Goal: Transaction & Acquisition: Obtain resource

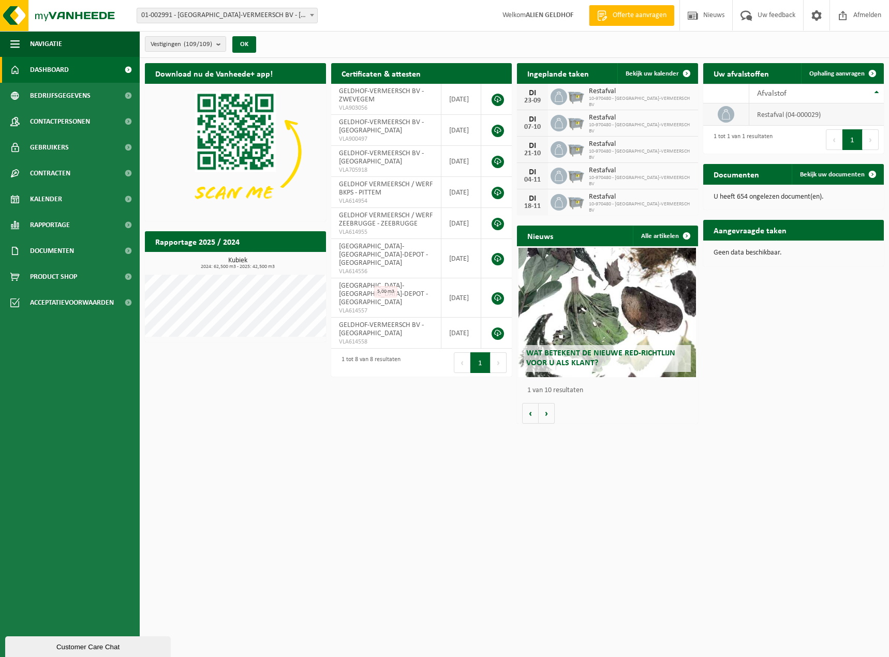
click at [843, 112] on td "restafval (04-000029)" at bounding box center [816, 114] width 135 height 22
click at [843, 97] on div "Afvalstof" at bounding box center [814, 94] width 114 height 8
click at [828, 65] on link "Ophaling aanvragen" at bounding box center [842, 73] width 82 height 21
click at [603, 204] on span "10-970480 - GELDHOF-VERMEERSCH BV" at bounding box center [641, 207] width 104 height 12
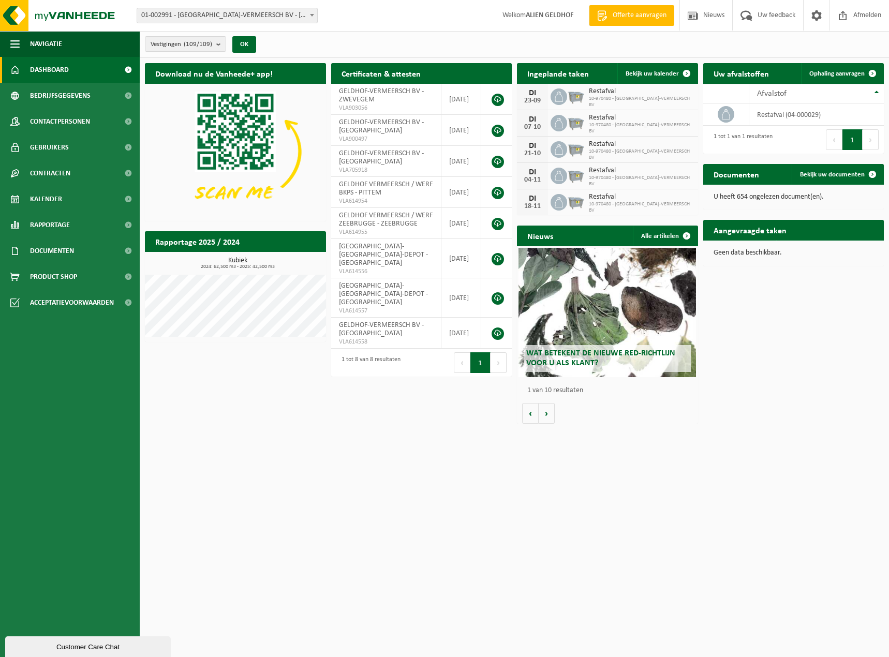
click at [618, 201] on span "Restafval" at bounding box center [641, 197] width 104 height 8
click at [556, 101] on span at bounding box center [559, 96] width 17 height 17
click at [643, 73] on span "Bekijk uw kalender" at bounding box center [652, 73] width 53 height 7
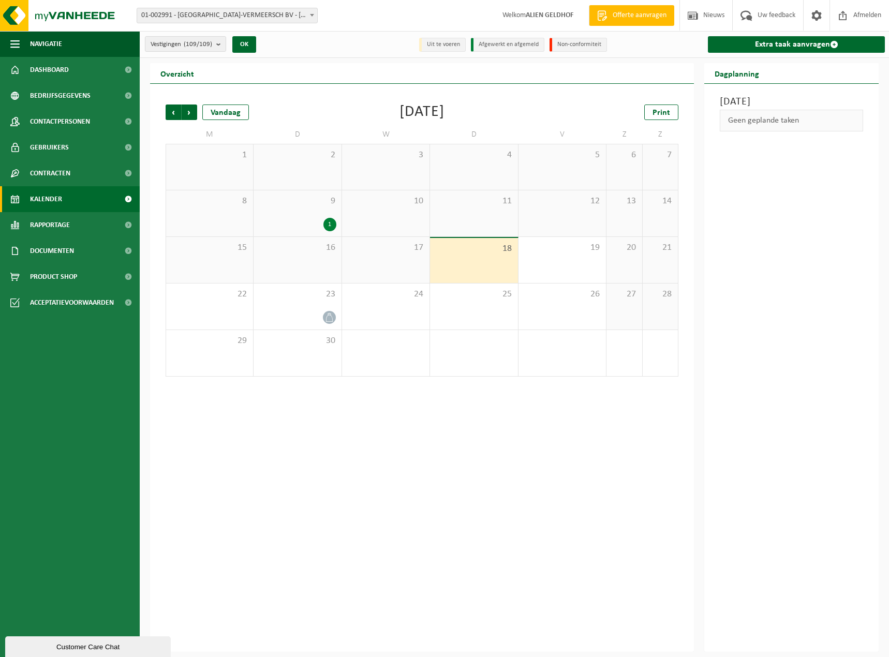
click at [625, 25] on link "Offerte aanvragen" at bounding box center [631, 15] width 85 height 21
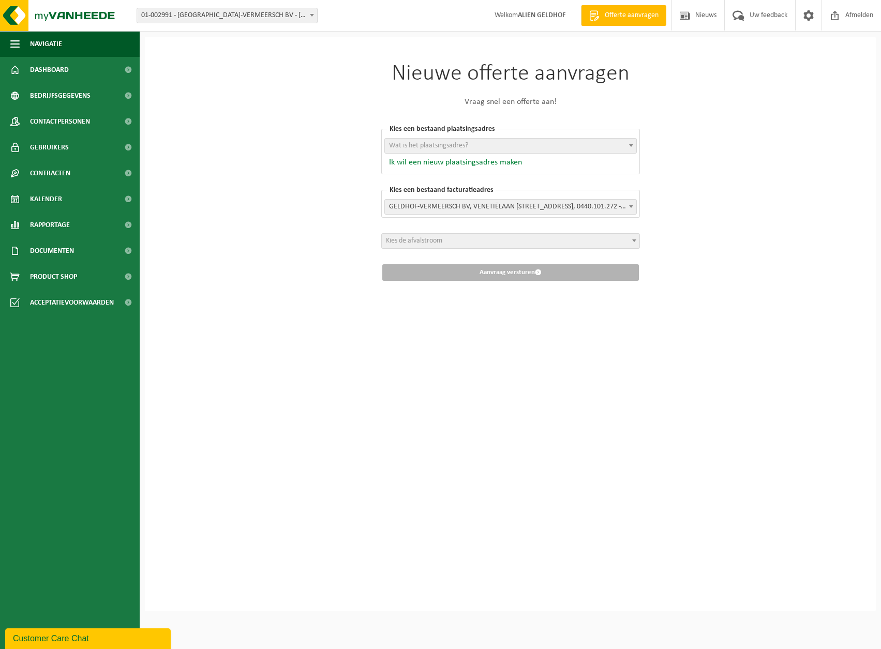
click at [419, 158] on button "Ik wil een nieuw plaatsingsadres maken" at bounding box center [453, 162] width 138 height 10
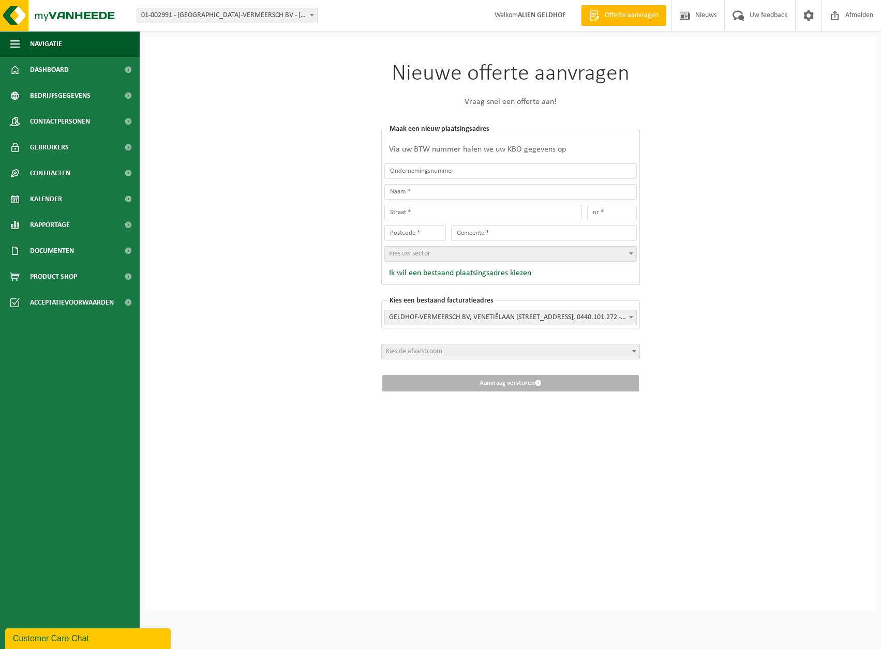
click at [782, 154] on div "Nieuwe offerte aanvragen Vraag snel een offerte aan! Kies een bestaand plaatsin…" at bounding box center [510, 324] width 731 height 575
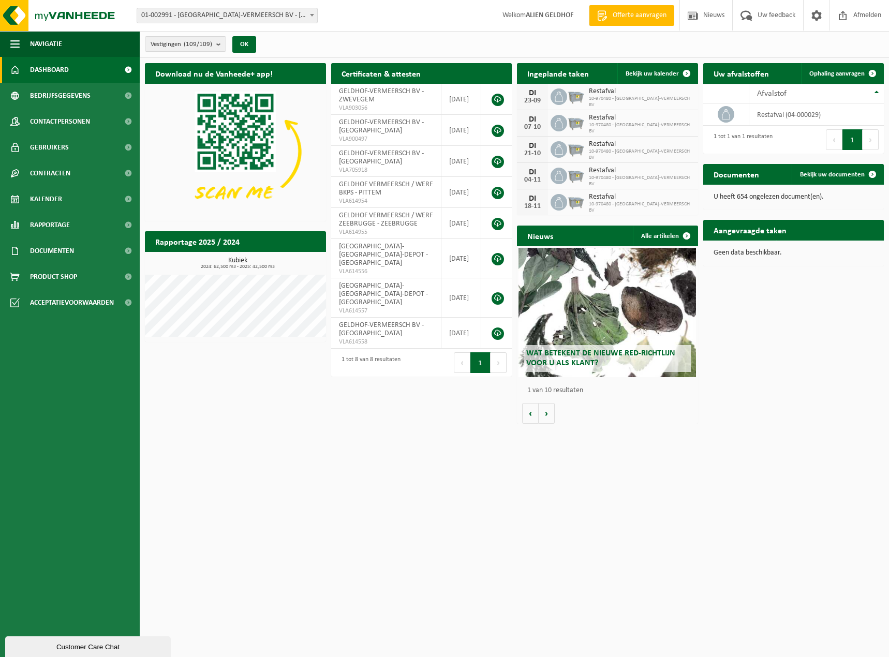
click at [639, 16] on span "Offerte aanvragen" at bounding box center [639, 15] width 59 height 10
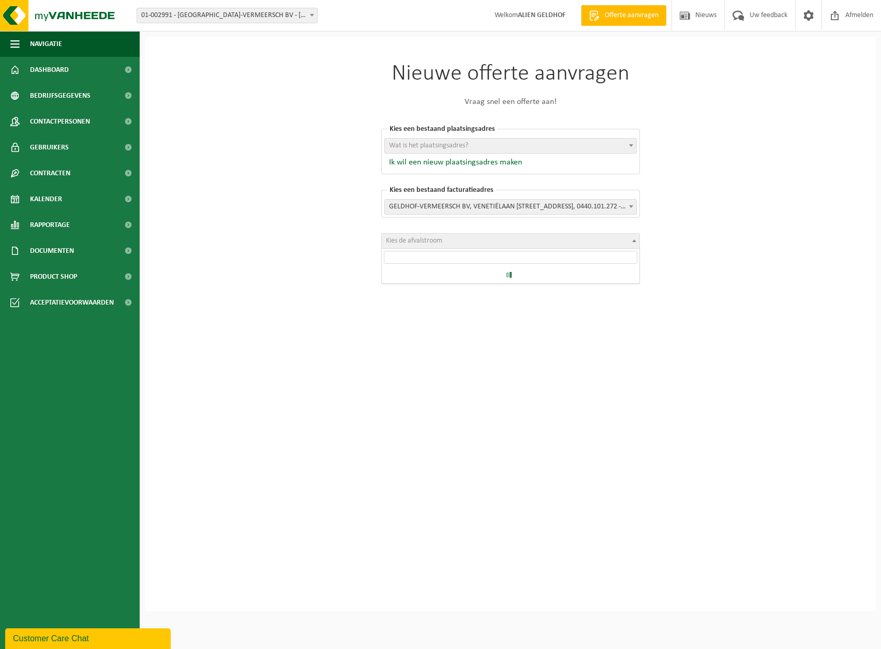
click at [424, 244] on span "Kies de afvalstroom" at bounding box center [414, 241] width 56 height 8
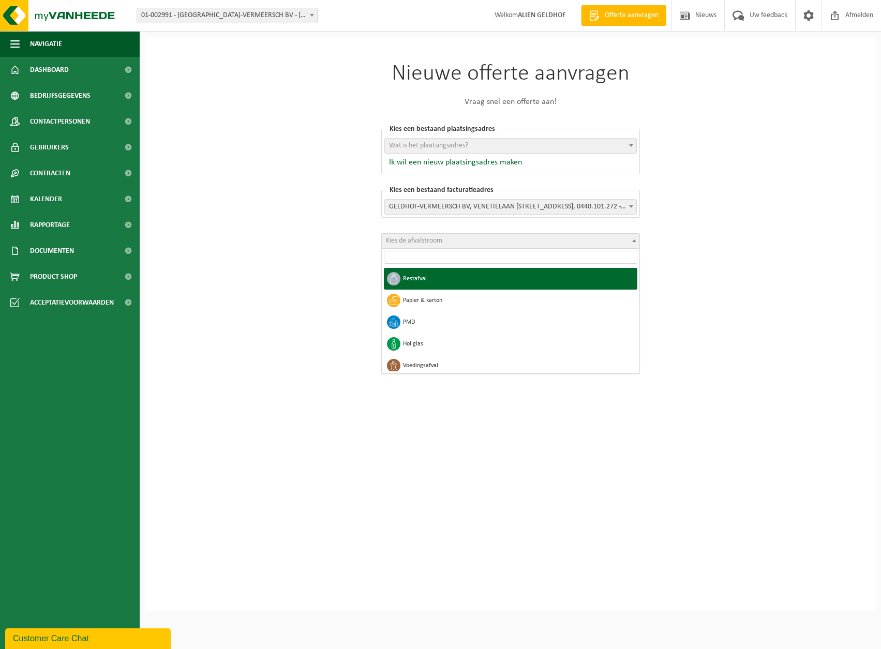
select select "1"
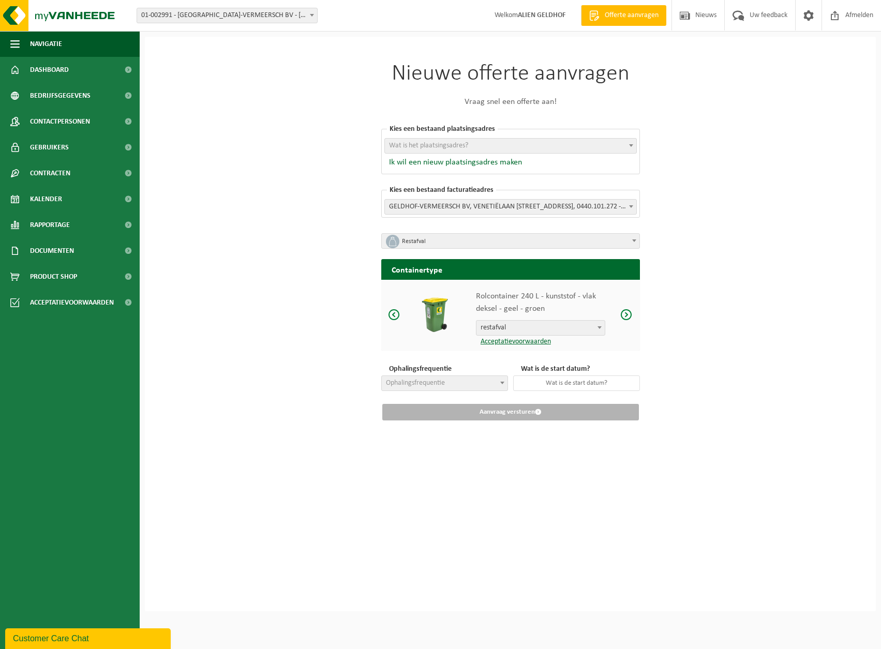
click at [555, 330] on span "restafval" at bounding box center [541, 328] width 128 height 14
click at [630, 314] on span at bounding box center [626, 314] width 12 height 13
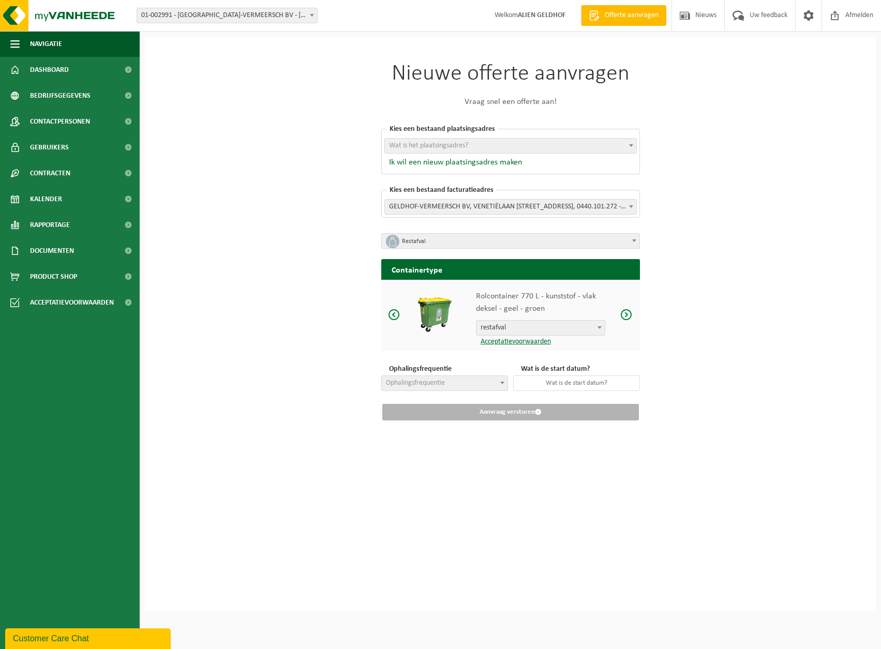
click at [630, 314] on span at bounding box center [626, 314] width 12 height 13
click at [397, 311] on span at bounding box center [394, 314] width 12 height 13
click at [629, 313] on span at bounding box center [626, 314] width 12 height 13
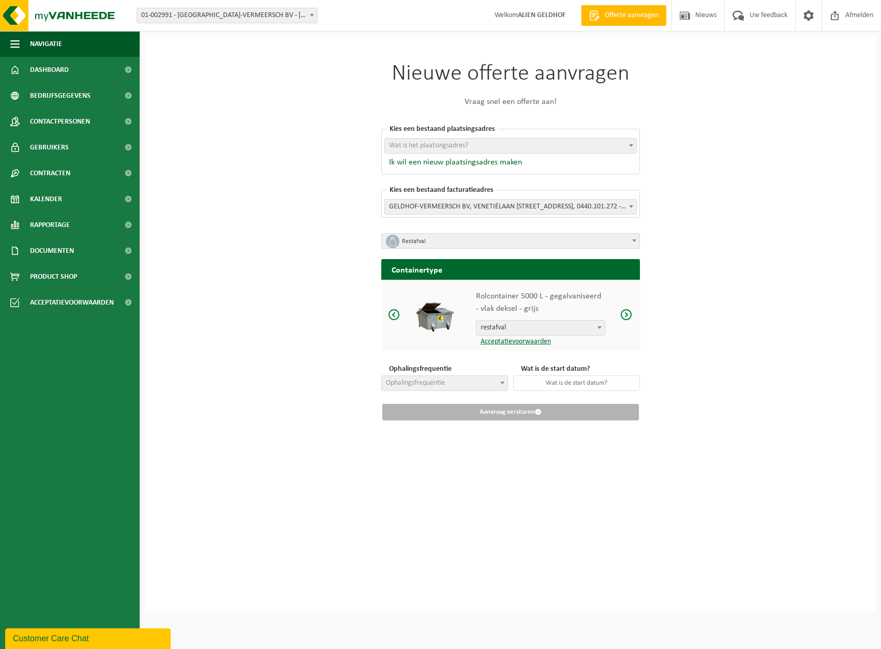
click at [629, 313] on span at bounding box center [626, 314] width 12 height 13
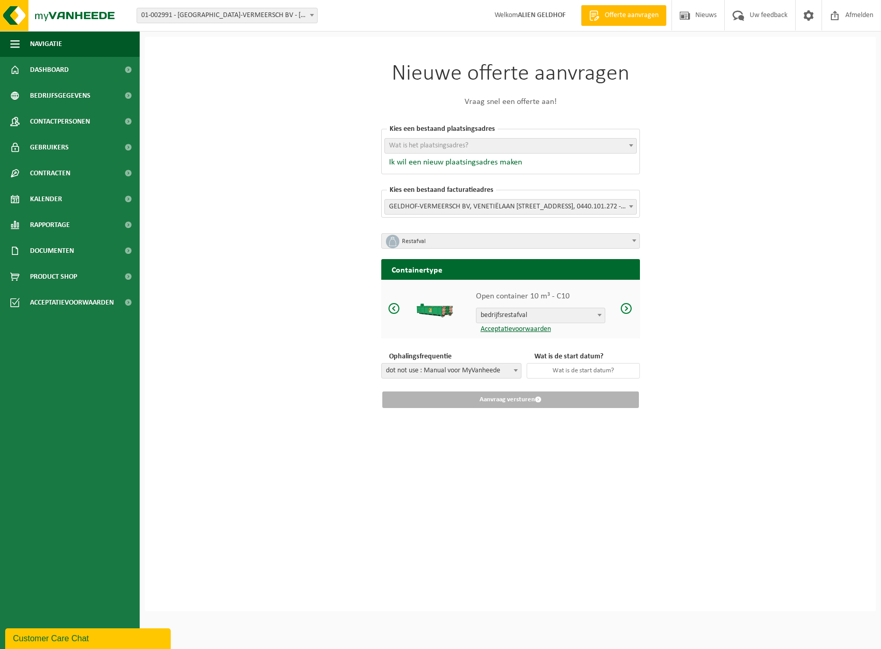
click at [394, 307] on span at bounding box center [394, 308] width 12 height 13
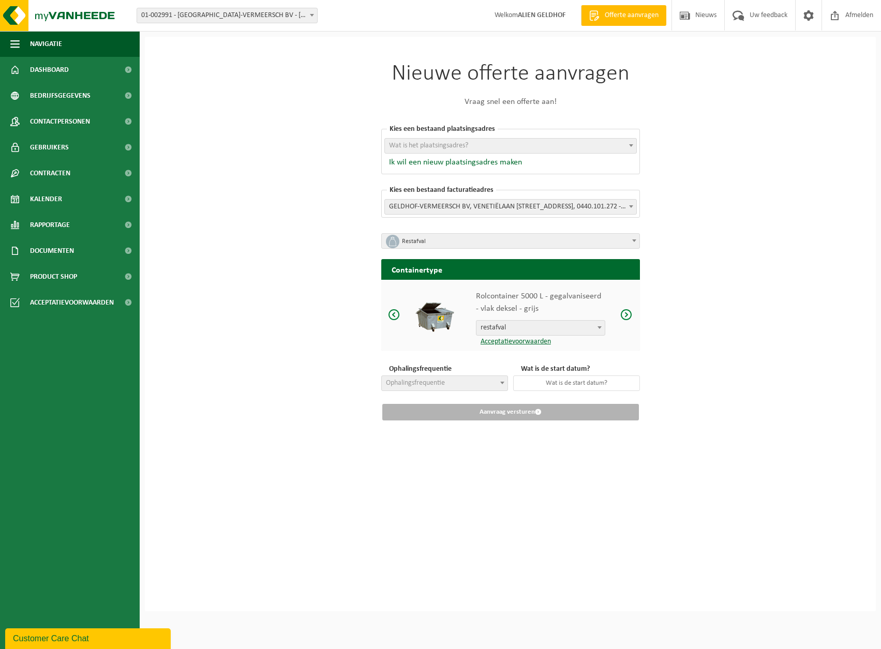
click at [395, 317] on span at bounding box center [394, 314] width 12 height 13
click at [627, 315] on span at bounding box center [626, 314] width 12 height 13
click at [395, 315] on span at bounding box center [394, 314] width 12 height 13
drag, startPoint x: 633, startPoint y: 317, endPoint x: 627, endPoint y: 316, distance: 6.9
click at [631, 317] on div at bounding box center [627, 315] width 26 height 13
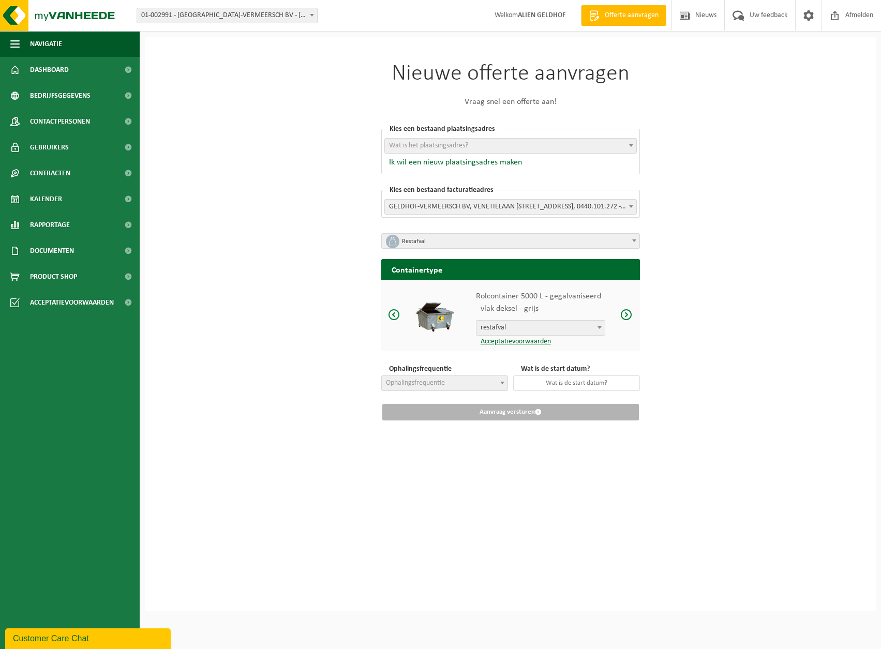
click at [627, 316] on span at bounding box center [626, 314] width 12 height 13
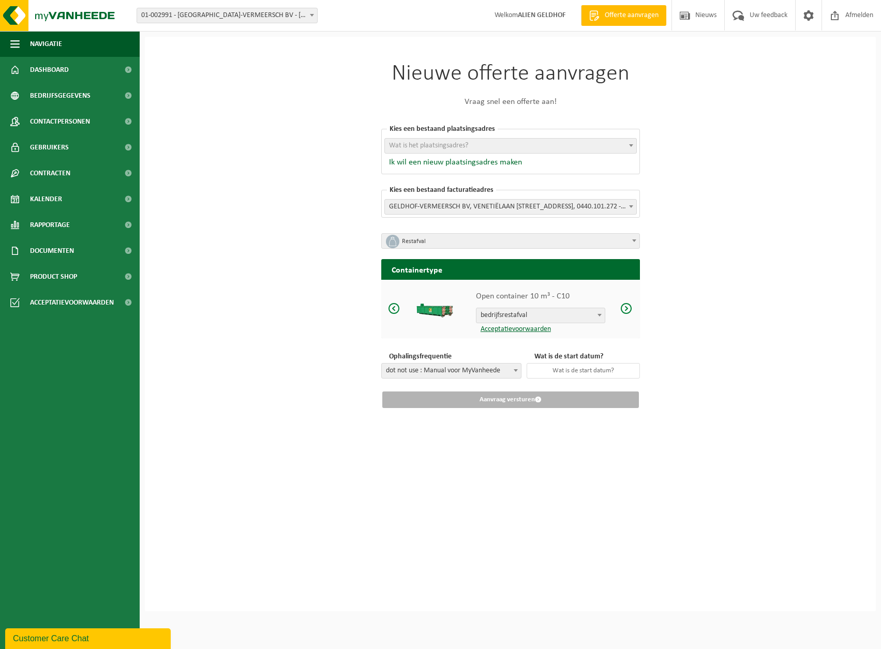
click at [391, 309] on span at bounding box center [394, 308] width 12 height 13
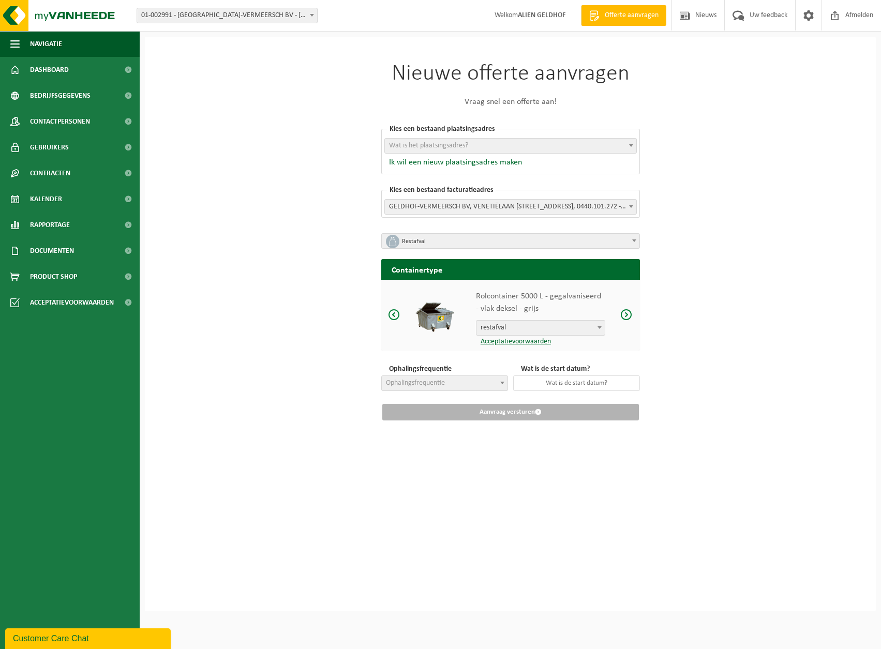
click at [390, 315] on span at bounding box center [394, 314] width 12 height 13
click at [628, 318] on span at bounding box center [626, 314] width 12 height 13
click at [575, 384] on input "text" at bounding box center [576, 384] width 127 height 16
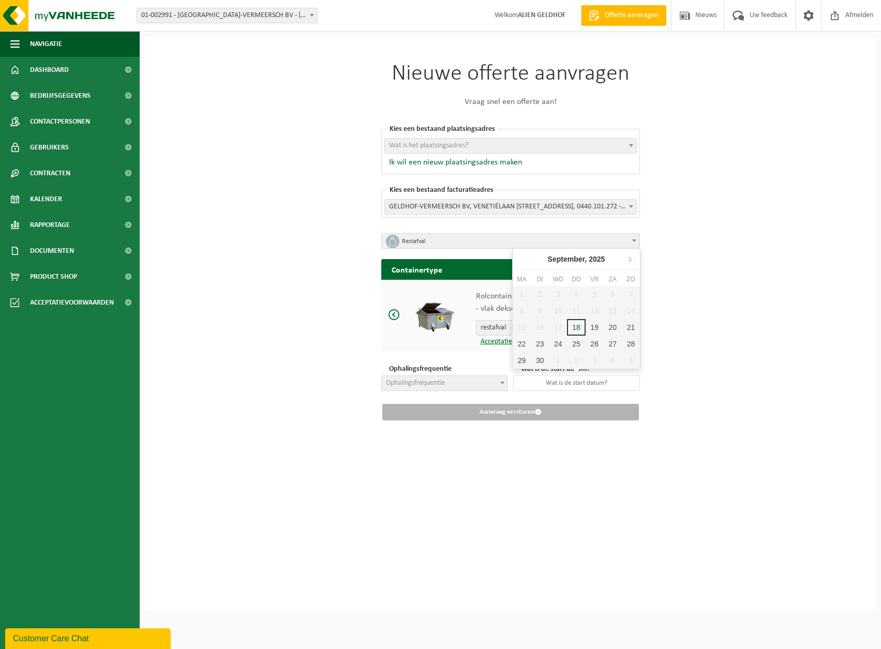
click at [786, 330] on div "Nieuwe offerte aanvragen Vraag snel een offerte aan! Kies een bestaand plaatsin…" at bounding box center [510, 324] width 731 height 575
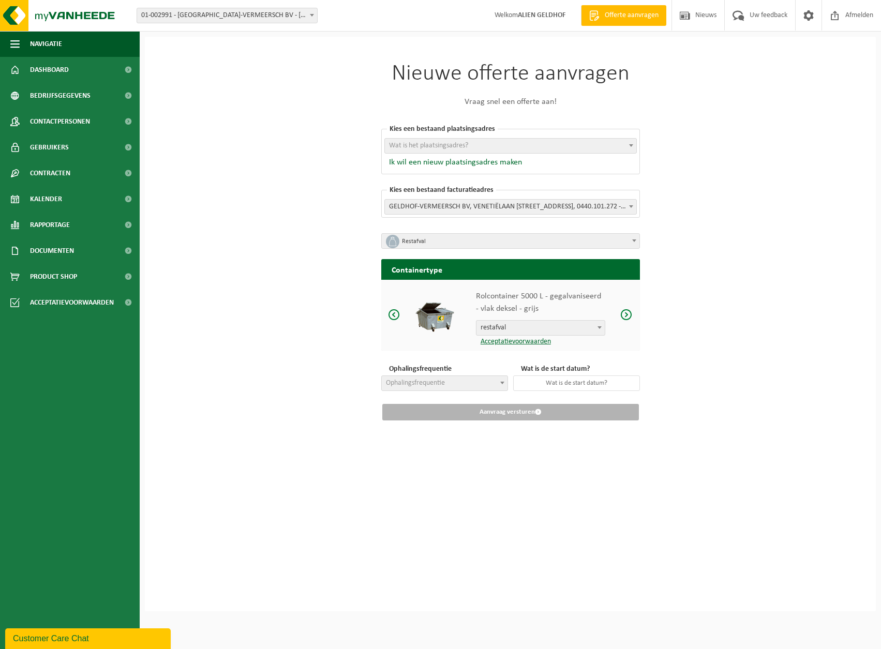
click at [459, 388] on span "Ophalingsfrequentie" at bounding box center [445, 383] width 126 height 14
select select "8"
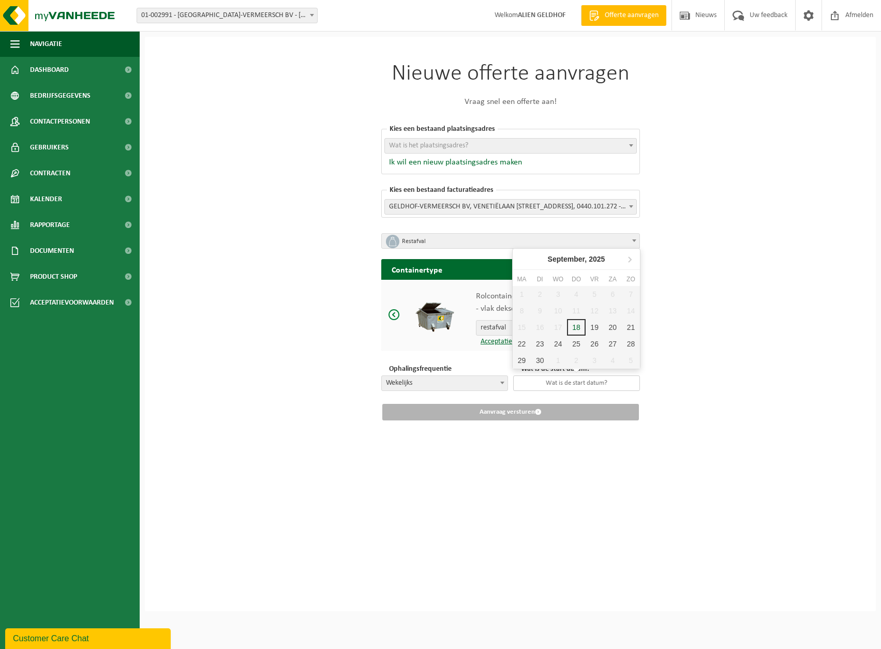
click at [556, 387] on input "text" at bounding box center [576, 384] width 127 height 16
click at [603, 210] on span "GELDHOF-VERMEERSCH BV, VENETIËLAAN 51 A, HARELBEKE, 0440.101.272 - 01-002991" at bounding box center [510, 207] width 251 height 14
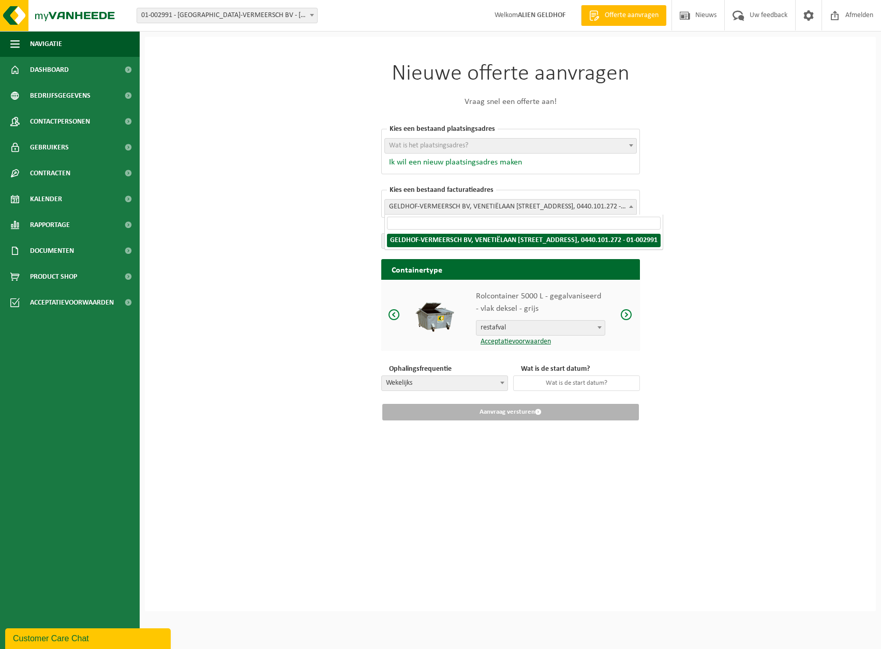
click at [485, 164] on button "Ik wil een nieuw plaatsingsadres maken" at bounding box center [453, 162] width 138 height 10
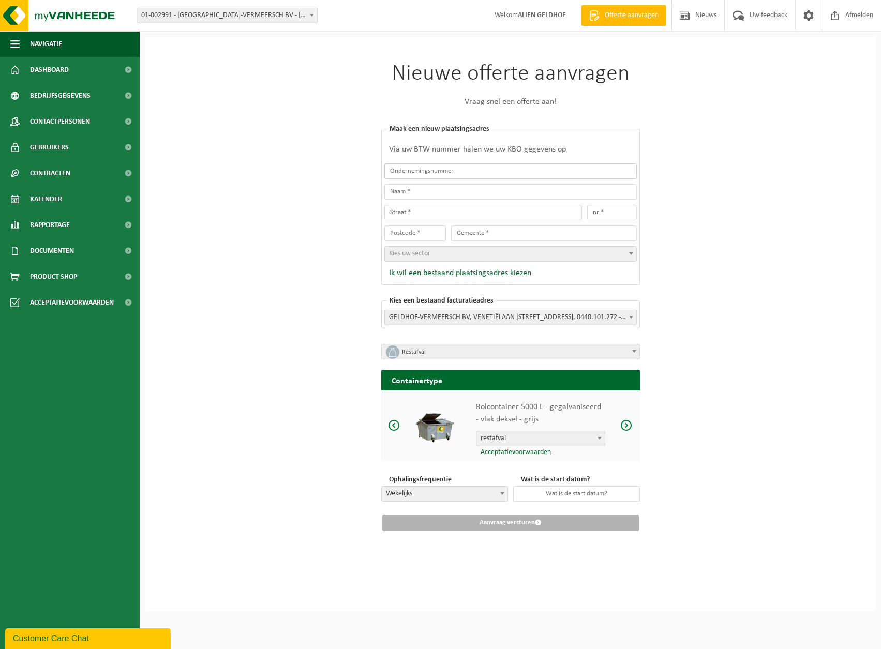
click at [477, 174] on input "text" at bounding box center [510, 172] width 253 height 16
type input "0"
click at [462, 497] on span "Wekelijks" at bounding box center [445, 494] width 126 height 14
select select "11"
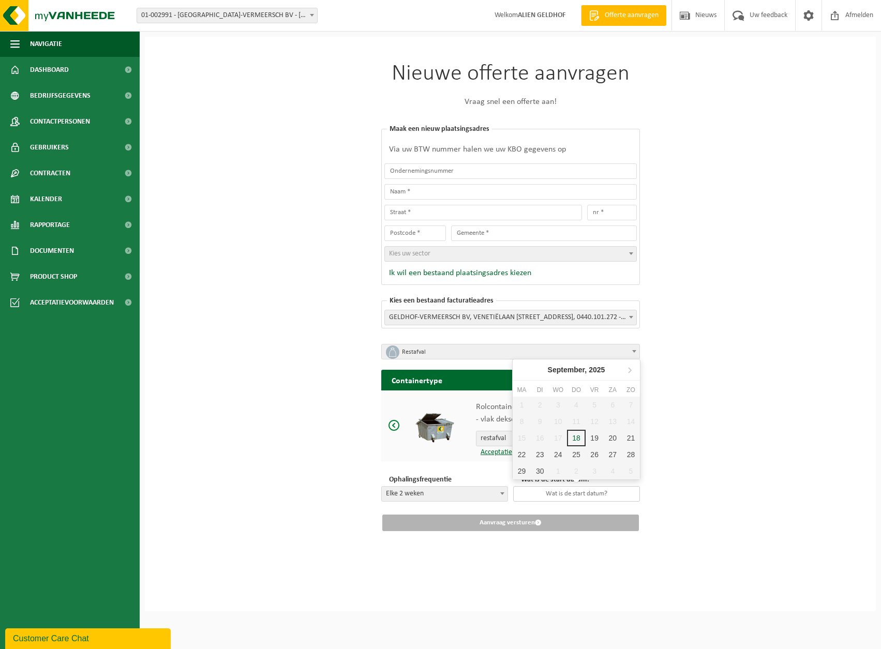
click at [568, 493] on input "text" at bounding box center [576, 494] width 127 height 16
click at [535, 465] on div "30" at bounding box center [540, 471] width 18 height 17
click at [602, 499] on input "2025-09-30" at bounding box center [576, 494] width 127 height 16
click at [544, 457] on div "23" at bounding box center [540, 455] width 18 height 17
type input "2025-09-23"
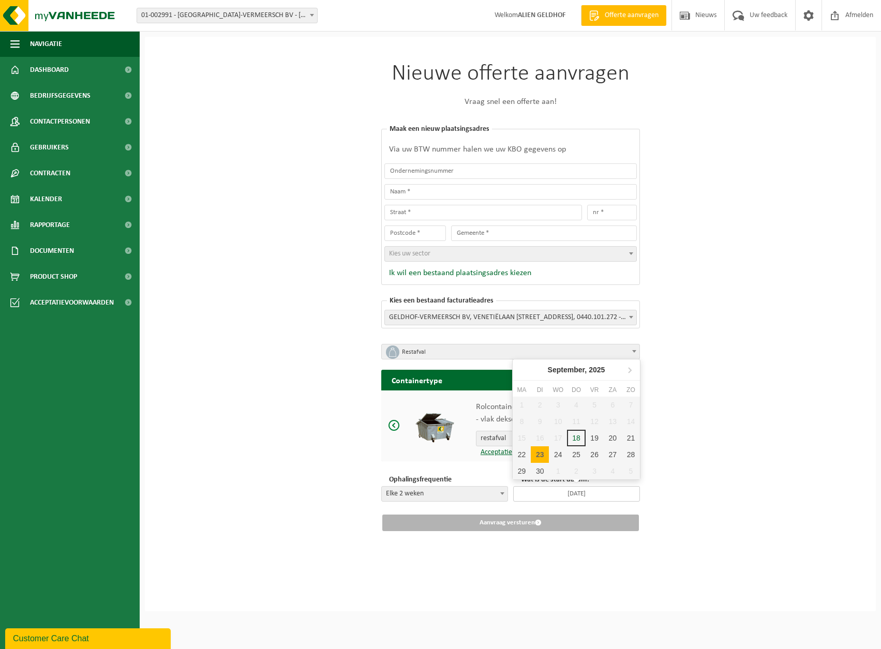
click at [601, 497] on input "2025-09-23" at bounding box center [576, 494] width 127 height 16
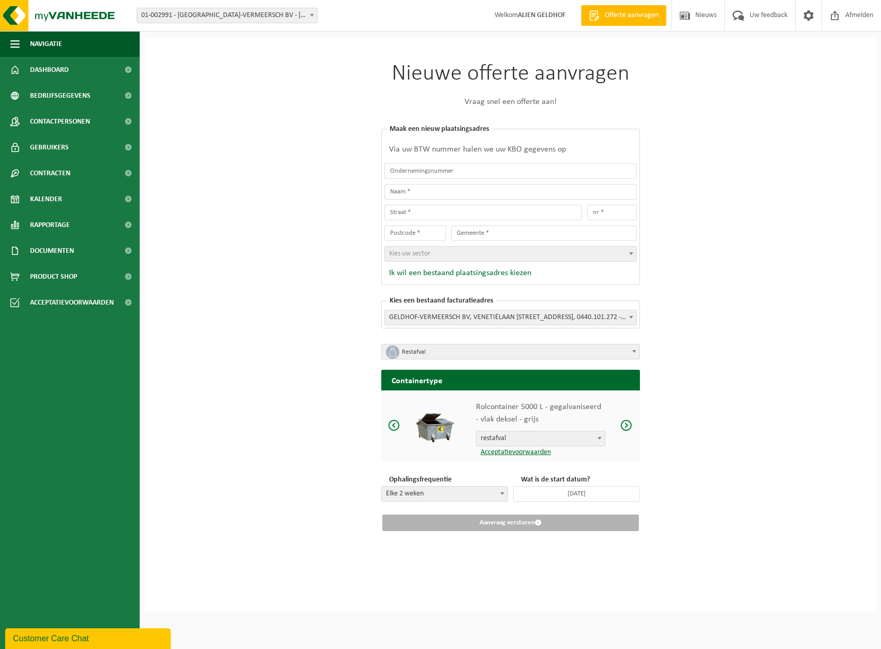
click at [672, 450] on div "Nieuwe offerte aanvragen Vraag snel een offerte aan! Kies een bestaand plaatsin…" at bounding box center [510, 324] width 731 height 575
click at [476, 173] on input "text" at bounding box center [510, 172] width 253 height 16
type input "0440101272"
type input "GELDHOF - VERMEERSCH BV"
type input "PLUIM"
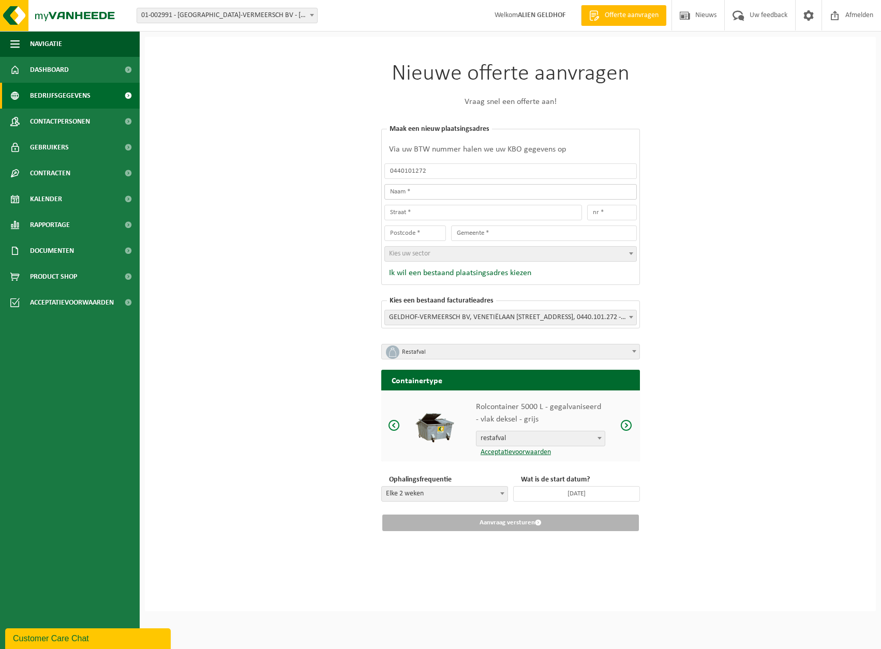
type input "41"
type input "8550"
type input "ZWEVEGEM"
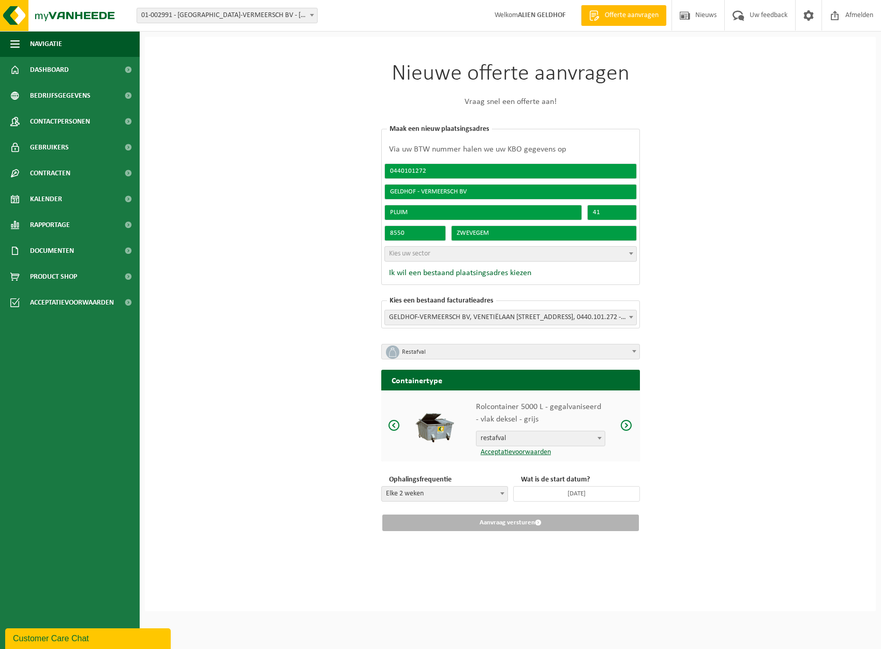
click at [718, 299] on div "Nieuwe offerte aanvragen Vraag snel een offerte aan! Kies een bestaand plaatsin…" at bounding box center [510, 324] width 731 height 575
click at [631, 324] on span "GELDHOF-VERMEERSCH BV, VENETIËLAAN 51 A, HARELBEKE, 0440.101.272 - 01-002991" at bounding box center [510, 317] width 251 height 14
click at [580, 257] on span "Kies uw sector" at bounding box center [510, 254] width 251 height 14
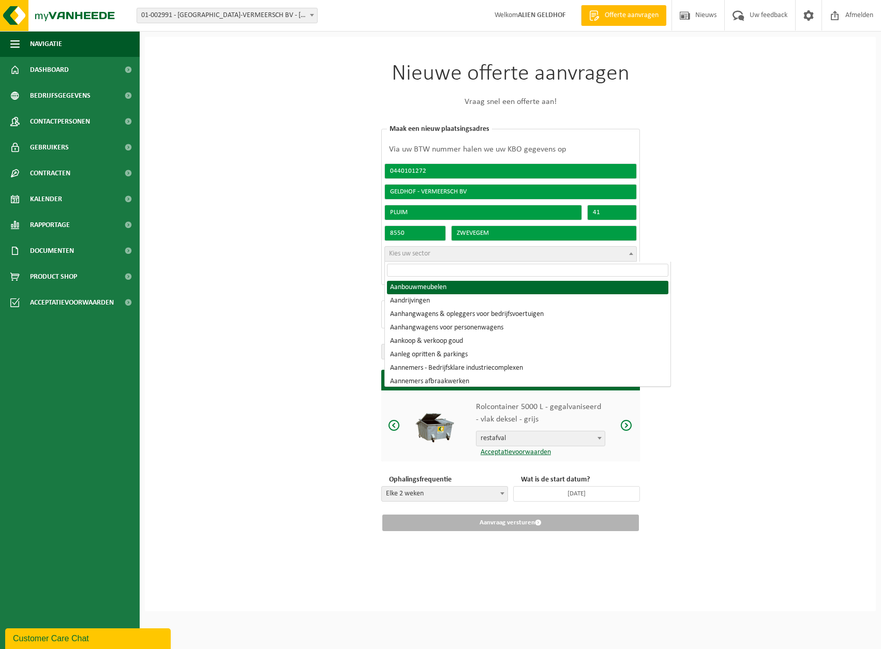
click at [685, 280] on div "Nieuwe offerte aanvragen Vraag snel een offerte aan! Kies een bestaand plaatsin…" at bounding box center [510, 324] width 731 height 575
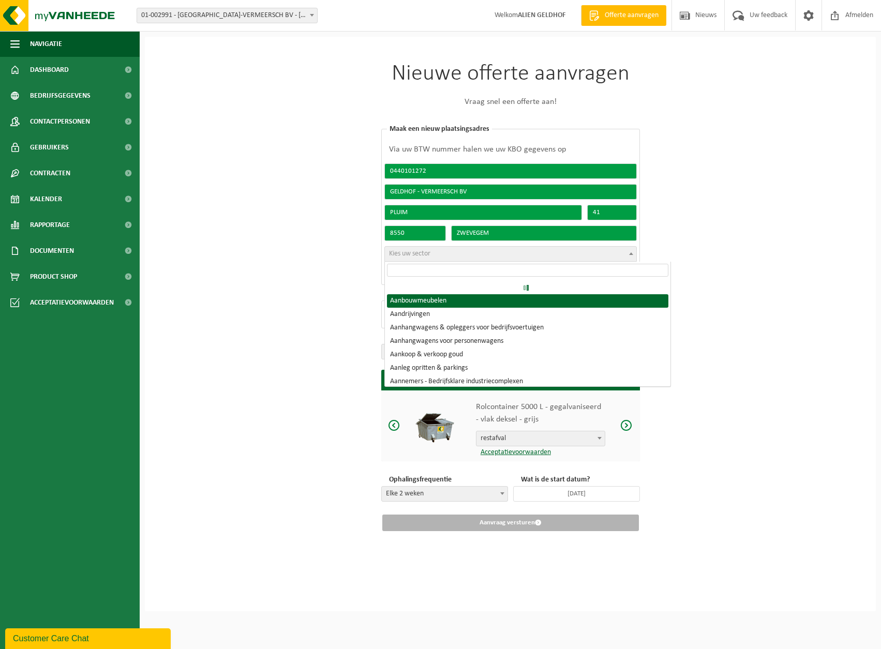
click at [520, 254] on span "Kies uw sector" at bounding box center [510, 254] width 251 height 14
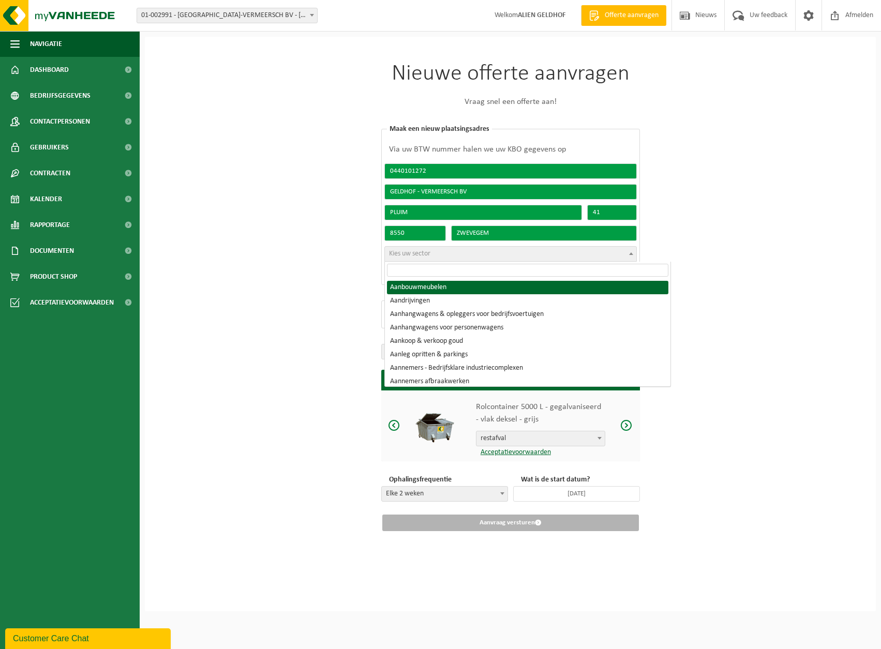
scroll to position [52, 0]
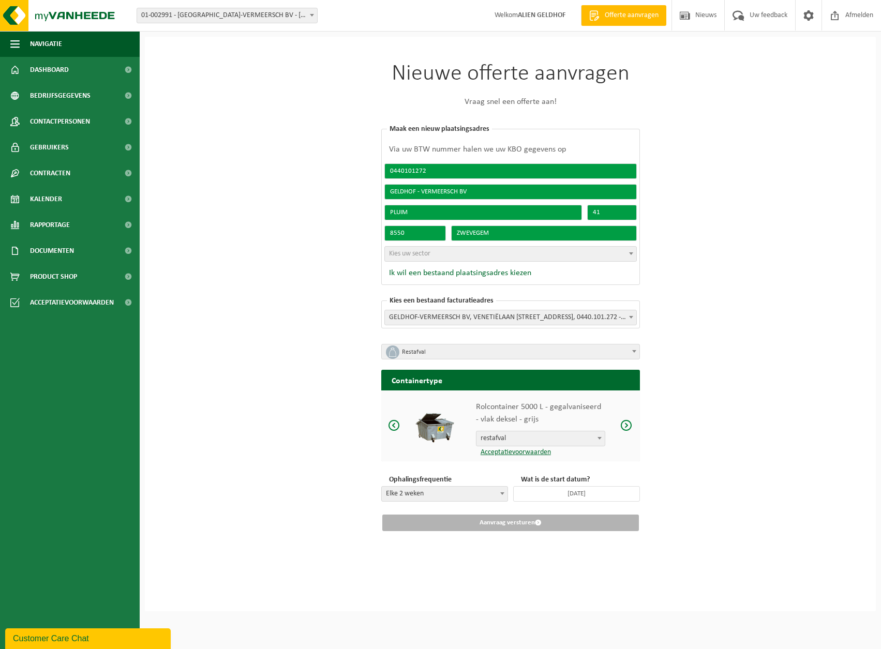
click at [718, 331] on div "Nieuwe offerte aanvragen Vraag snel een offerte aan! Kies een bestaand plaatsin…" at bounding box center [510, 324] width 731 height 575
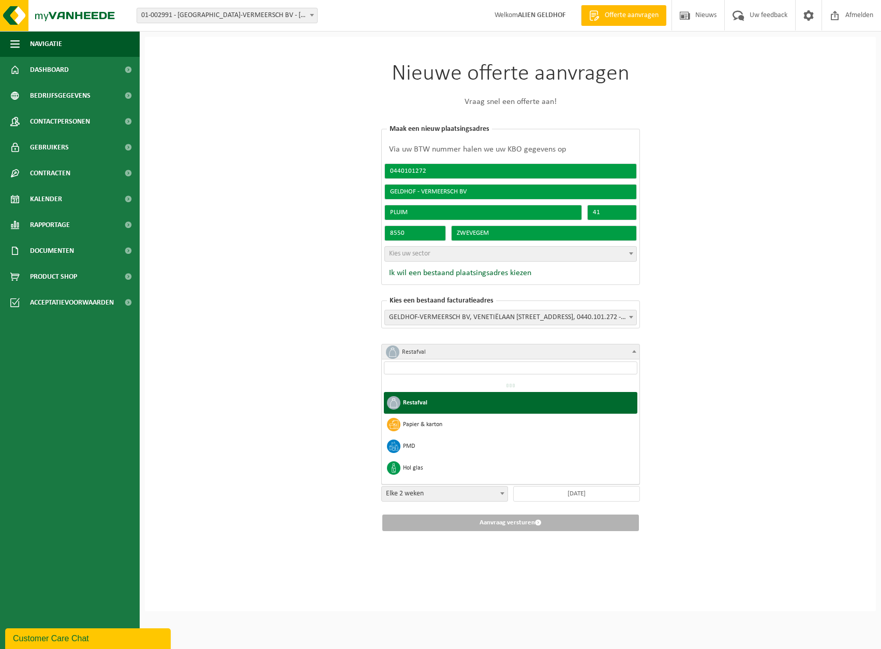
click at [476, 351] on span "Restafval" at bounding box center [514, 352] width 225 height 14
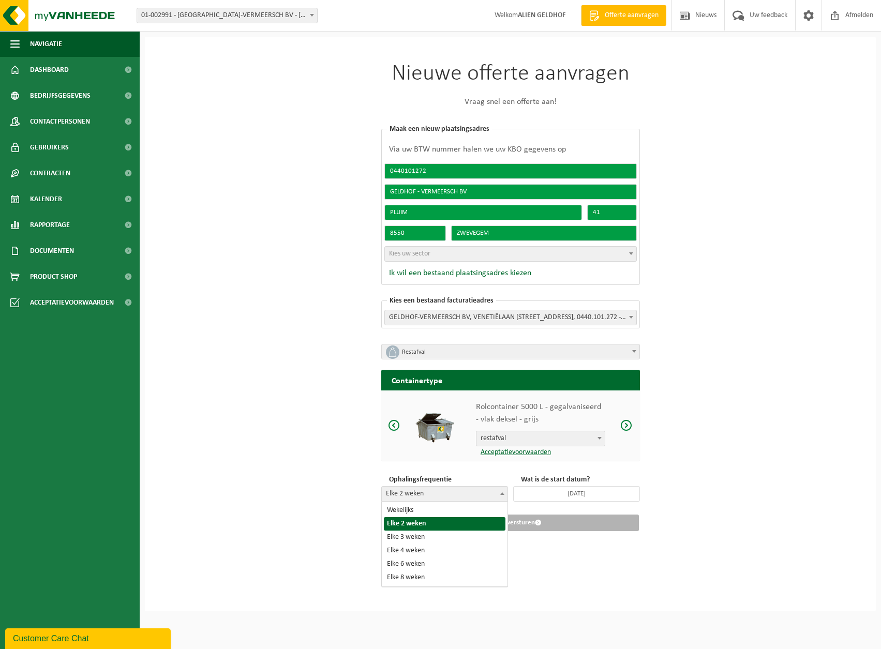
click at [497, 493] on span at bounding box center [502, 493] width 10 height 13
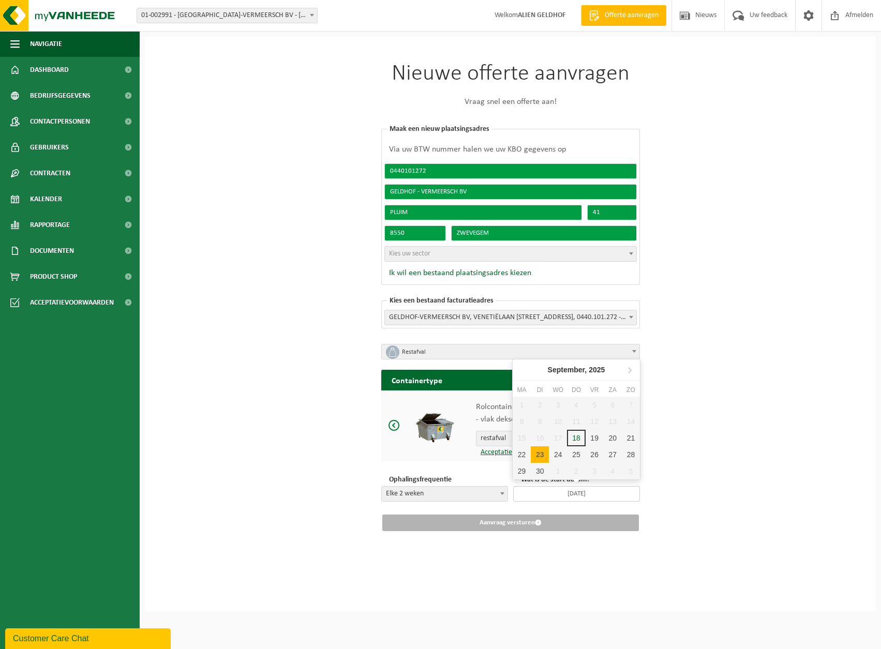
click at [563, 494] on input "2025-09-23" at bounding box center [576, 494] width 127 height 16
click at [534, 465] on div "30" at bounding box center [540, 471] width 18 height 17
type input "2025-09-30"
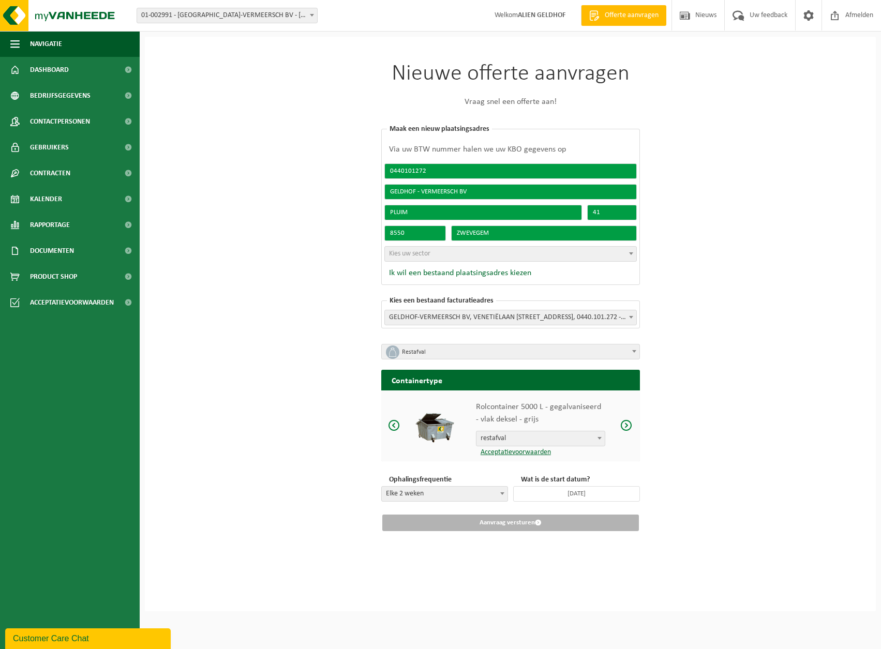
click at [691, 470] on div "Nieuwe offerte aanvragen Vraag snel een offerte aan! Kies een bestaand plaatsin…" at bounding box center [510, 324] width 731 height 575
click at [464, 274] on button "Ik wil een bestaand plaatsingsadres kiezen" at bounding box center [457, 273] width 147 height 10
select select
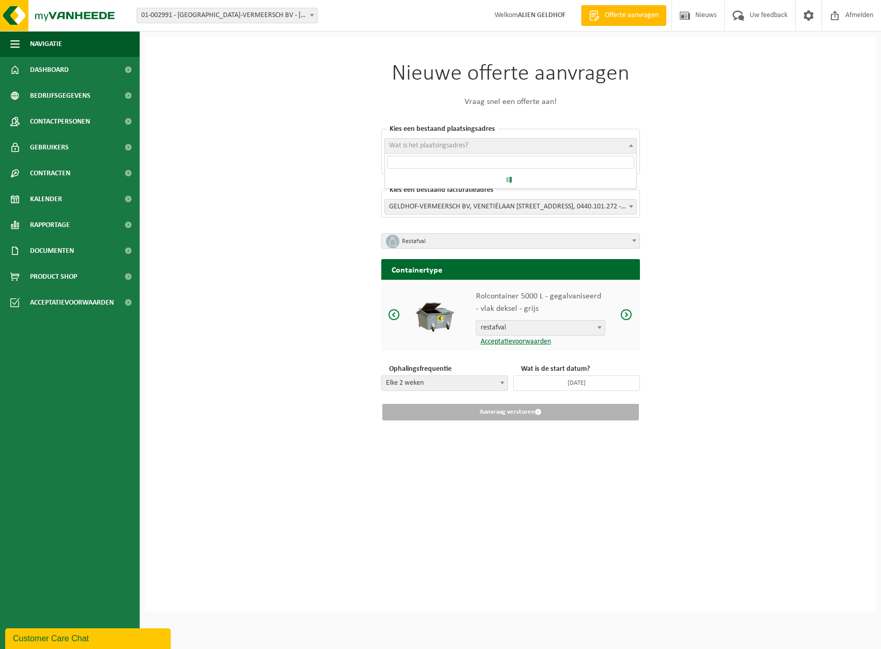
click at [494, 139] on span "Wat is het plaatsingsadres?" at bounding box center [510, 146] width 251 height 14
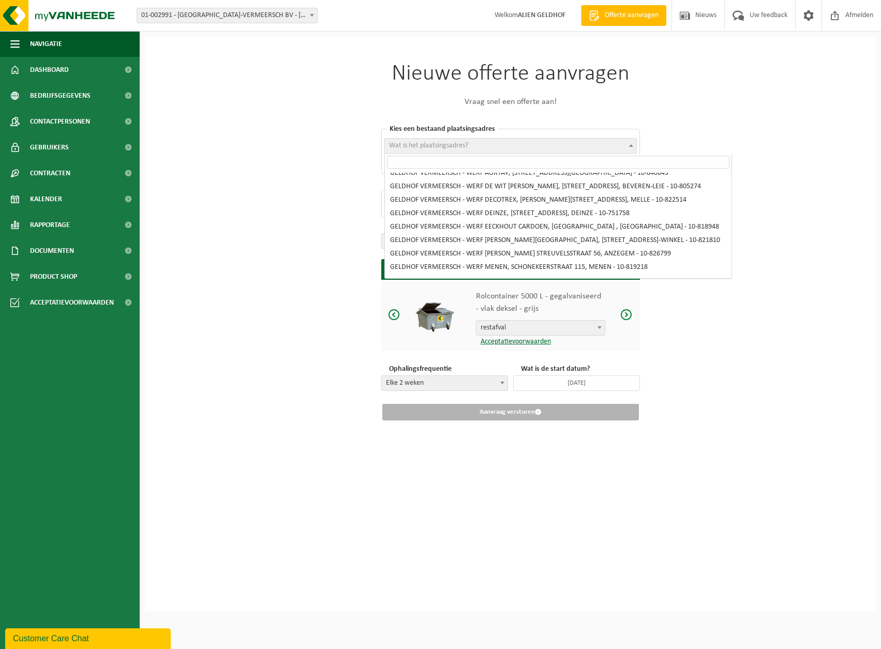
scroll to position [155, 0]
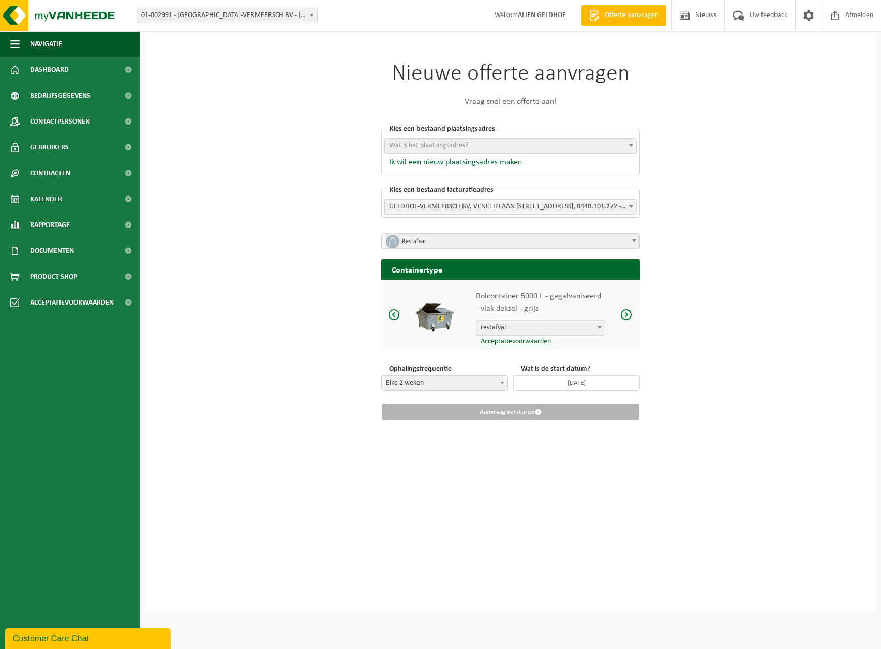
click at [699, 120] on div "Nieuwe offerte aanvragen Vraag snel een offerte aan! Kies een bestaand plaatsin…" at bounding box center [510, 324] width 731 height 575
click at [519, 201] on span "GELDHOF-VERMEERSCH BV, VENETIËLAAN 51 A, HARELBEKE, 0440.101.272 - 01-002991" at bounding box center [510, 207] width 251 height 14
click at [511, 221] on input "search" at bounding box center [524, 223] width 274 height 13
click at [540, 145] on span "Wat is het plaatsingsadres?" at bounding box center [510, 146] width 251 height 14
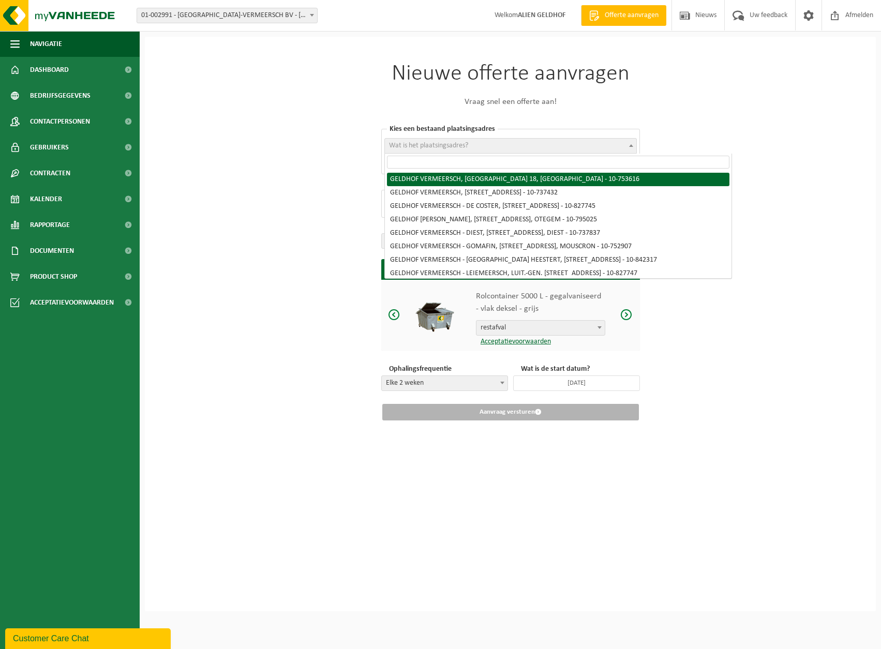
click at [502, 163] on input "search" at bounding box center [558, 162] width 343 height 13
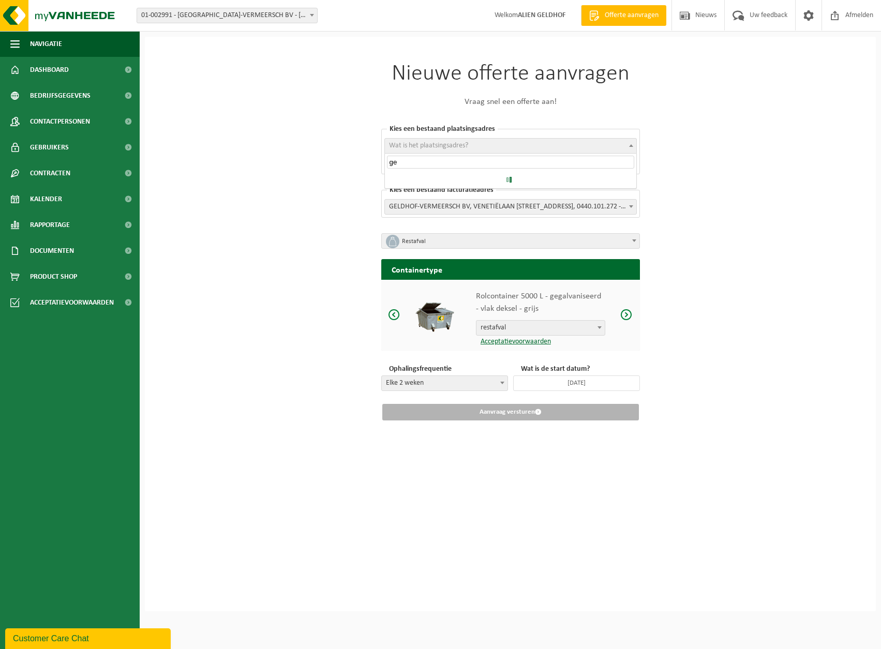
type input "g"
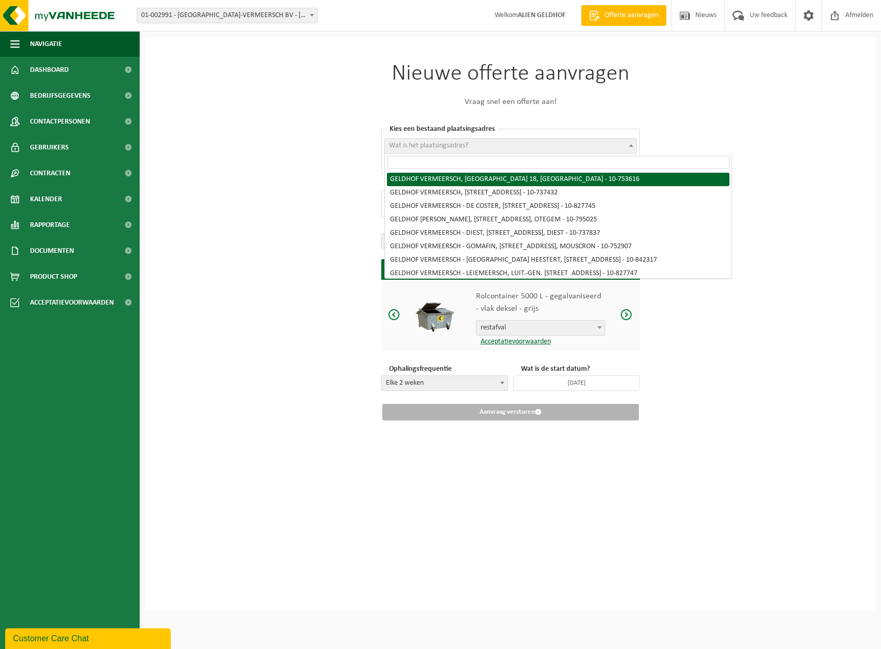
drag, startPoint x: 768, startPoint y: 113, endPoint x: 763, endPoint y: 115, distance: 5.4
click at [768, 113] on div "Nieuwe offerte aanvragen Vraag snel een offerte aan! Kies een bestaand plaatsin…" at bounding box center [510, 324] width 731 height 575
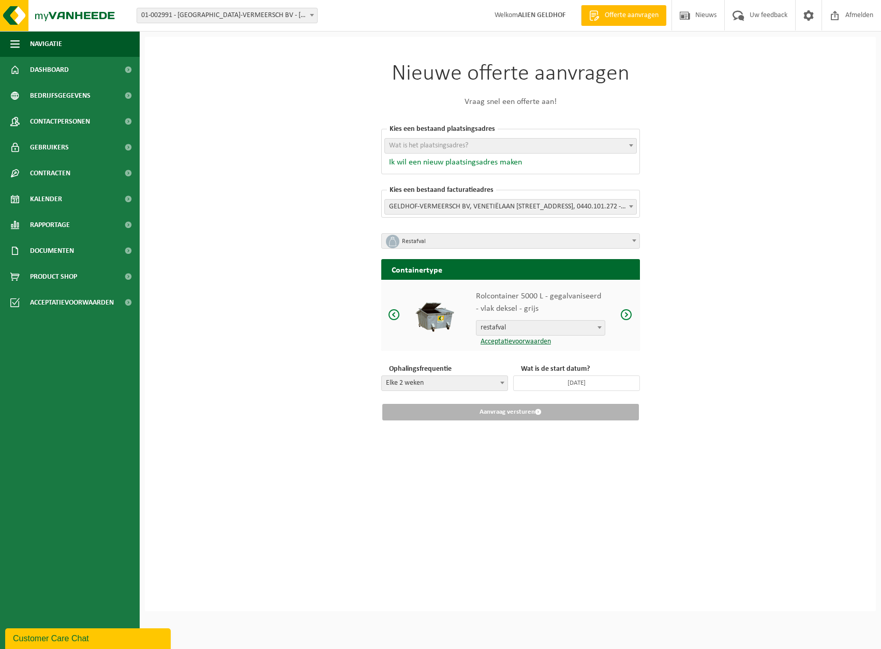
click at [448, 157] on button "Ik wil een nieuw plaatsingsadres maken" at bounding box center [453, 162] width 138 height 10
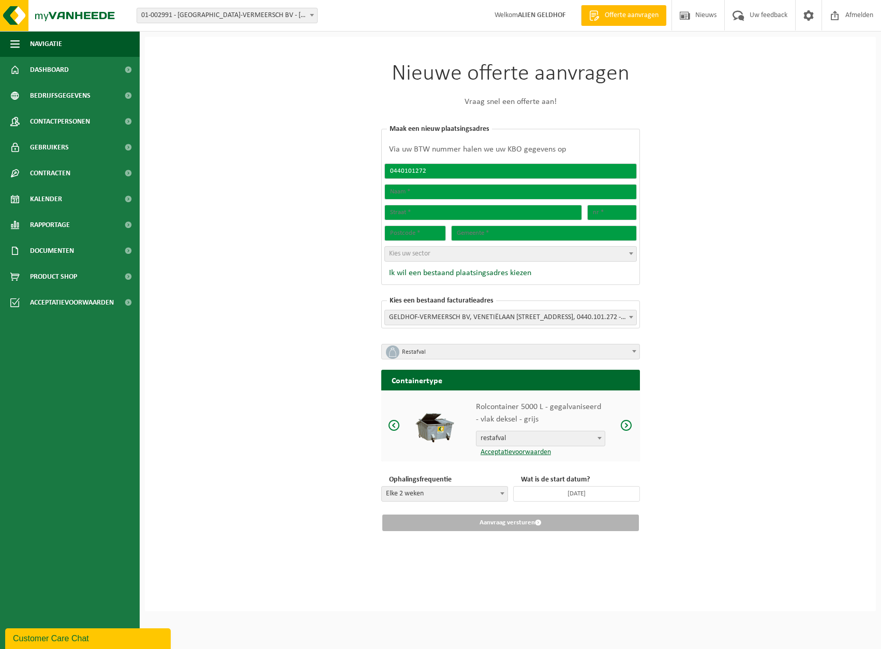
click at [440, 170] on input "0440101272" at bounding box center [510, 172] width 253 height 16
click at [445, 184] on input "text" at bounding box center [510, 192] width 253 height 16
type input "Geldhof-Vermeersch"
click at [711, 248] on div "Nieuwe offerte aanvragen Vraag snel een offerte aan! Kies een bestaand plaatsin…" at bounding box center [510, 324] width 731 height 575
click at [454, 211] on input "text" at bounding box center [483, 213] width 198 height 16
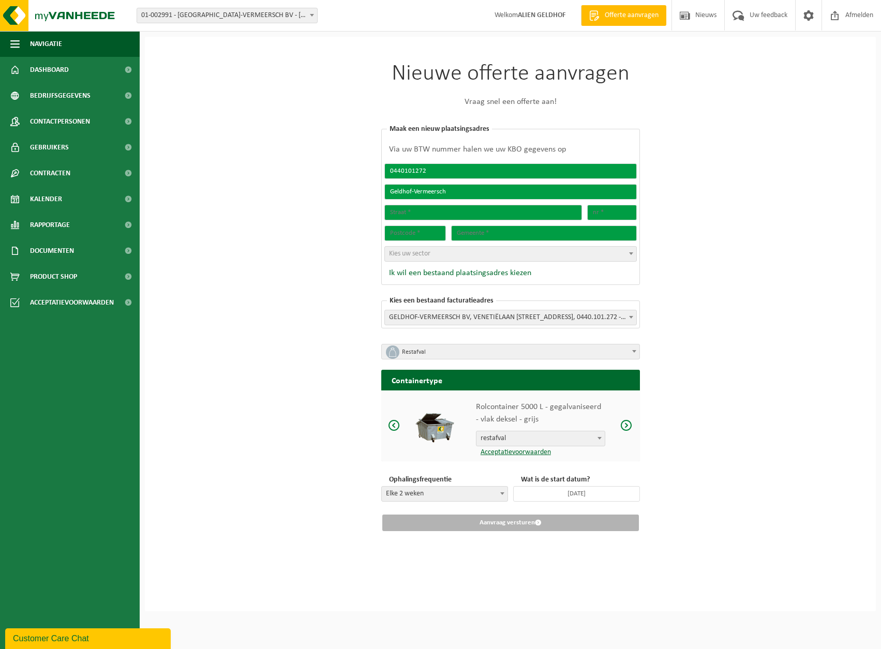
type input "pluim 41"
type input "8550"
type input "Zwevegem"
click at [507, 211] on input "pluim 41" at bounding box center [483, 213] width 198 height 16
type input "pluim"
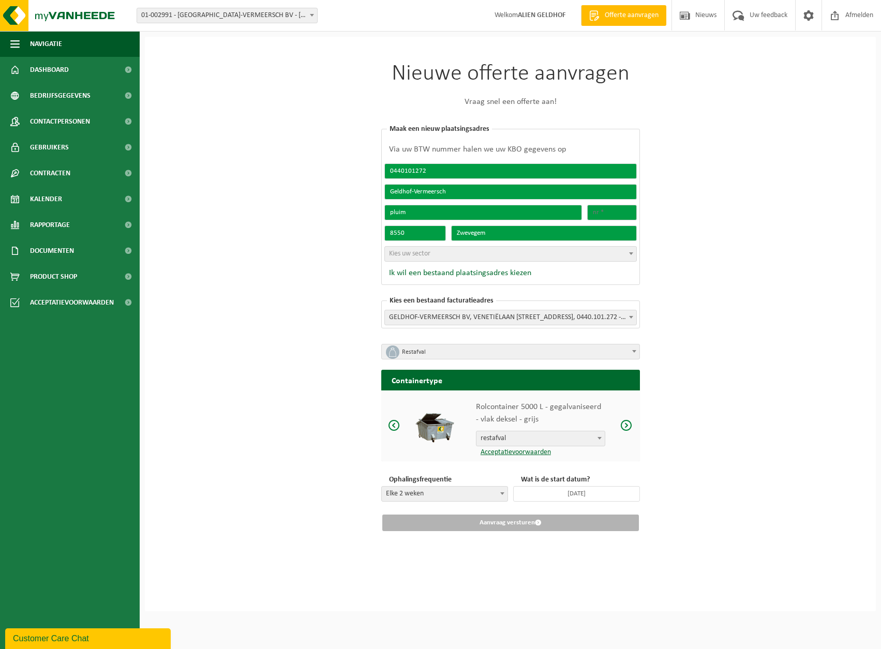
click at [627, 207] on input "text" at bounding box center [612, 213] width 50 height 16
type input "41"
click at [728, 306] on div "Nieuwe offerte aanvragen Vraag snel een offerte aan! Kies een bestaand plaatsin…" at bounding box center [510, 324] width 731 height 575
click at [626, 310] on span at bounding box center [631, 316] width 10 height 13
click at [545, 331] on input "search" at bounding box center [524, 334] width 274 height 13
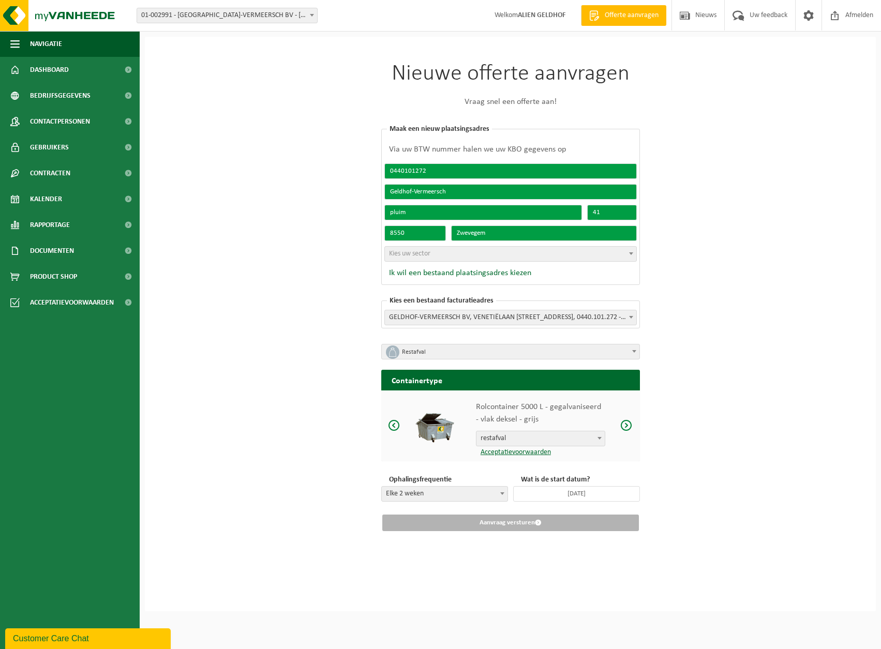
click at [729, 336] on div "Nieuwe offerte aanvragen Vraag snel een offerte aan! Kies een bestaand plaatsin…" at bounding box center [510, 324] width 731 height 575
click at [521, 13] on strong "ALIEN GELDHOF" at bounding box center [542, 15] width 48 height 8
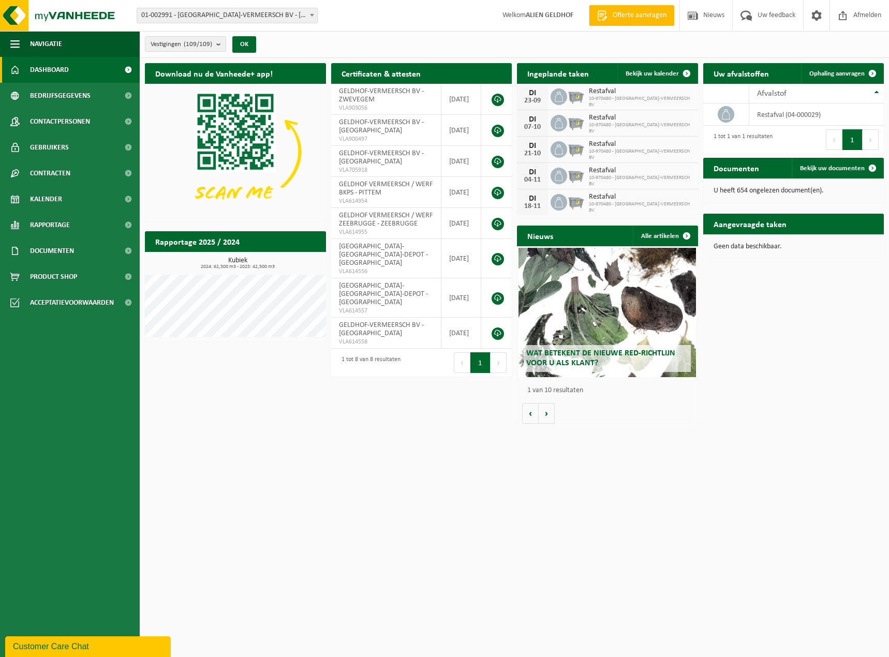
click at [538, 484] on html "Vestiging: 01-002991 - [GEOGRAPHIC_DATA]-VERMEERSCH BV - [GEOGRAPHIC_DATA] 10-7…" at bounding box center [444, 328] width 889 height 657
click at [811, 12] on span at bounding box center [817, 15] width 16 height 31
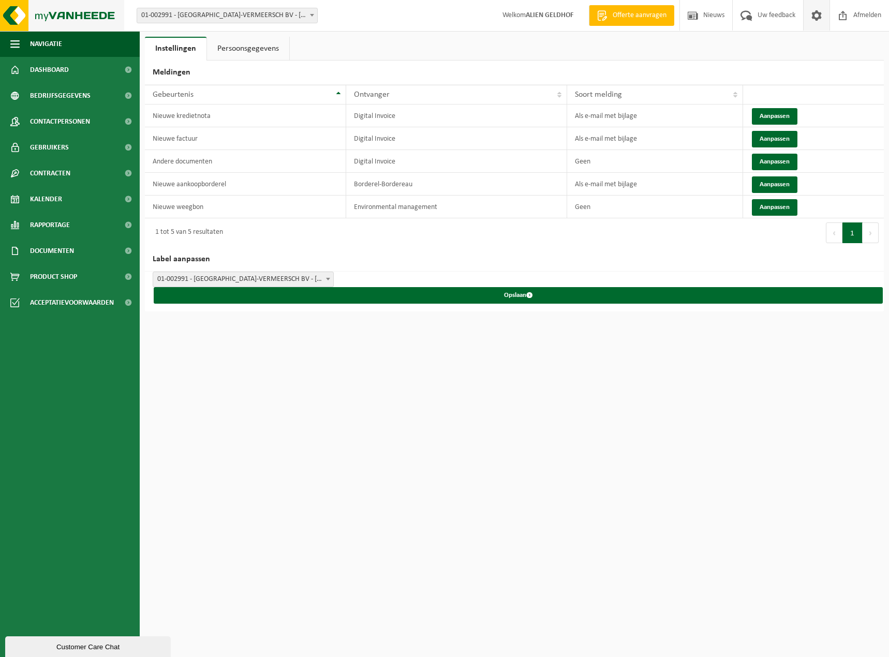
click at [31, 31] on img at bounding box center [62, 15] width 124 height 31
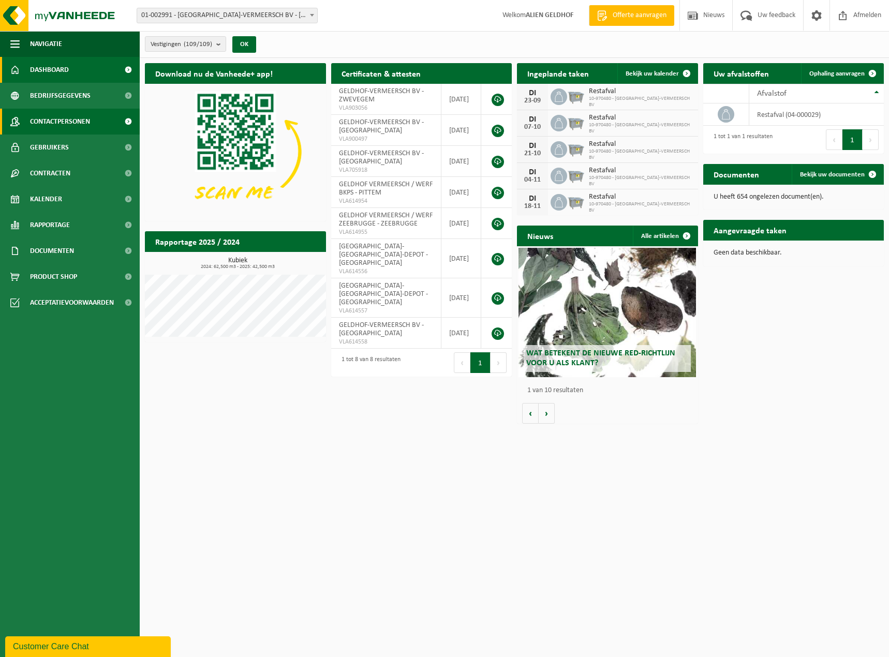
click at [103, 121] on link "Contactpersonen" at bounding box center [70, 122] width 140 height 26
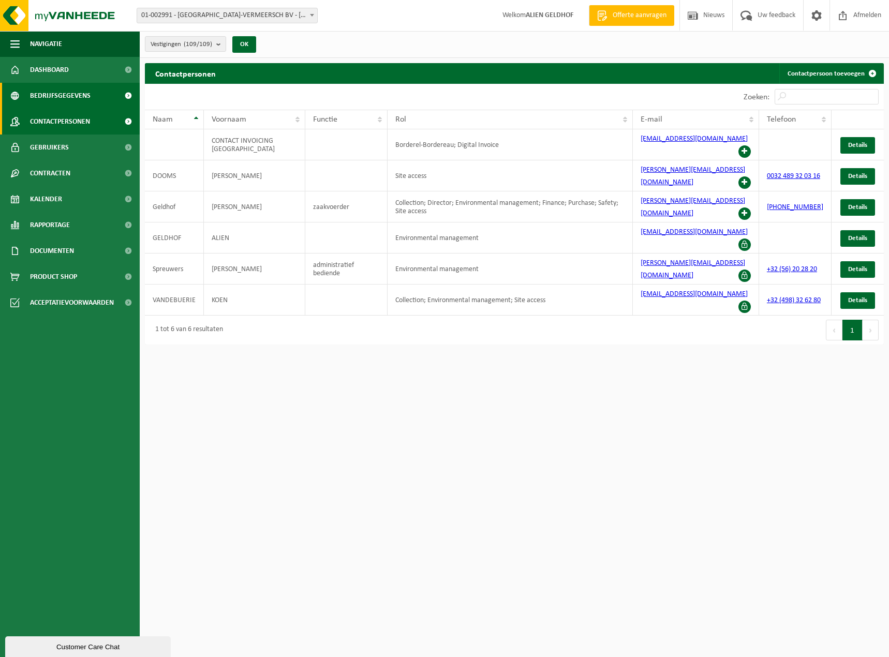
click at [73, 98] on span "Bedrijfsgegevens" at bounding box center [60, 96] width 61 height 26
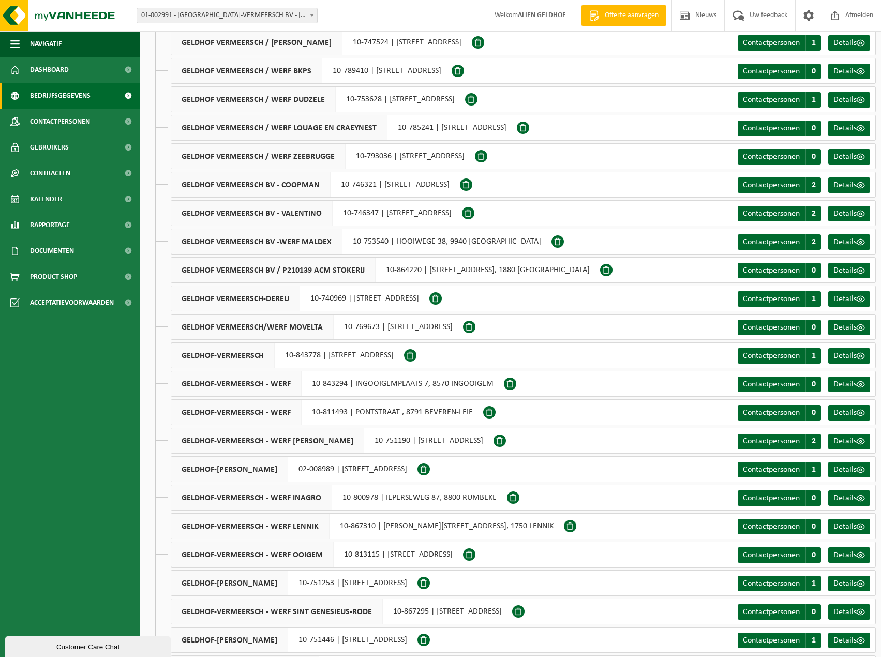
scroll to position [508, 0]
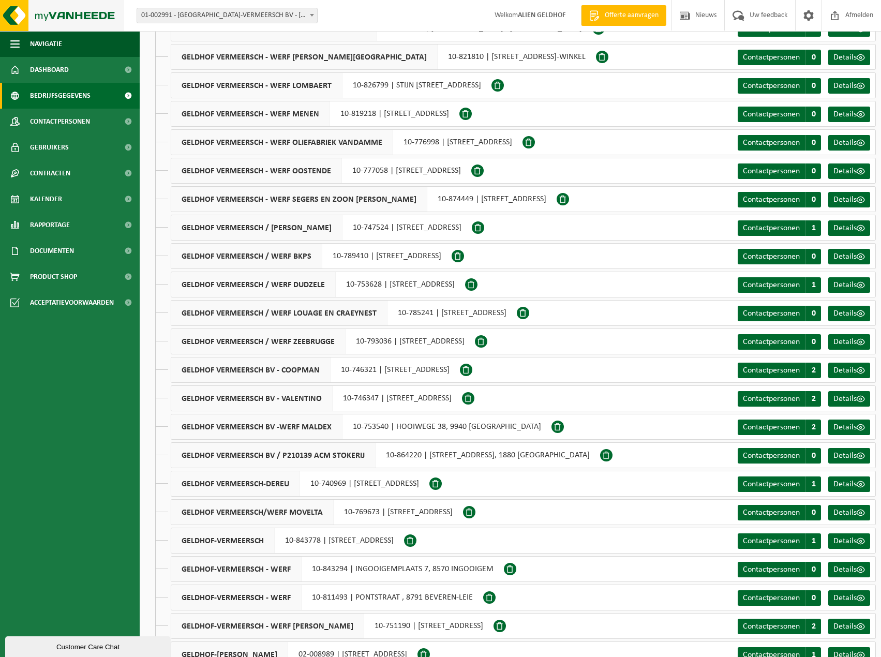
click at [35, 6] on img at bounding box center [62, 15] width 124 height 31
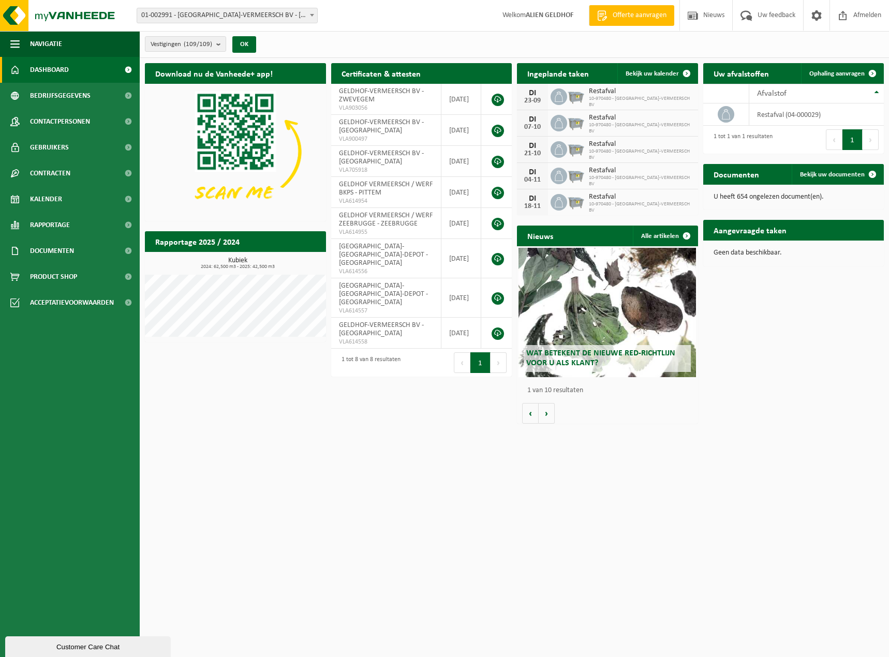
click at [530, 16] on strong "ALIEN GELDHOF" at bounding box center [550, 15] width 48 height 8
click at [67, 98] on span "Bedrijfsgegevens" at bounding box center [60, 96] width 61 height 26
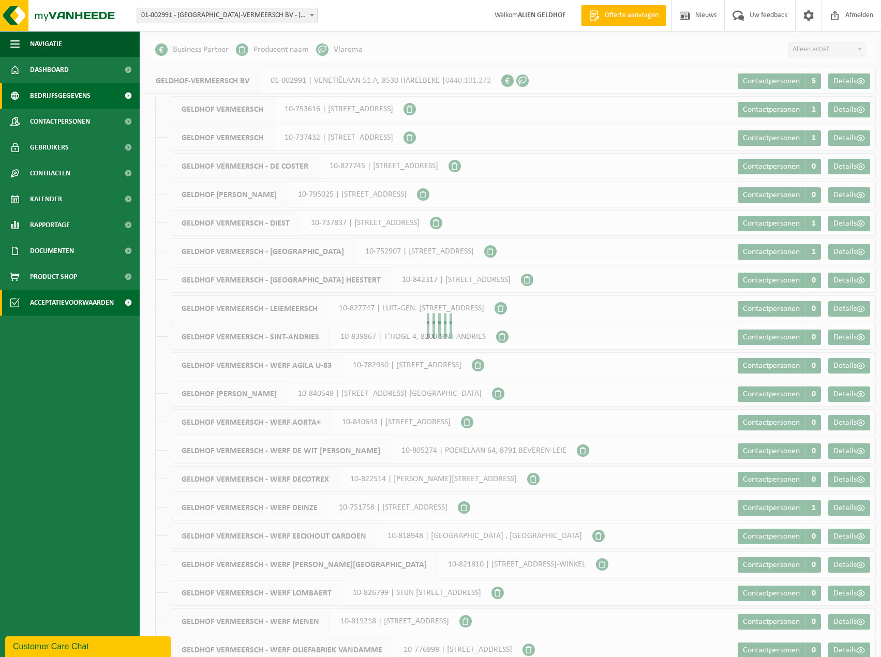
drag, startPoint x: 54, startPoint y: 335, endPoint x: 57, endPoint y: 291, distance: 44.1
click at [54, 336] on ul "Navigatie Offerte aanvragen Nieuws Uw feedback Afmelden Dashboard Bedrijfsgegev…" at bounding box center [70, 344] width 140 height 626
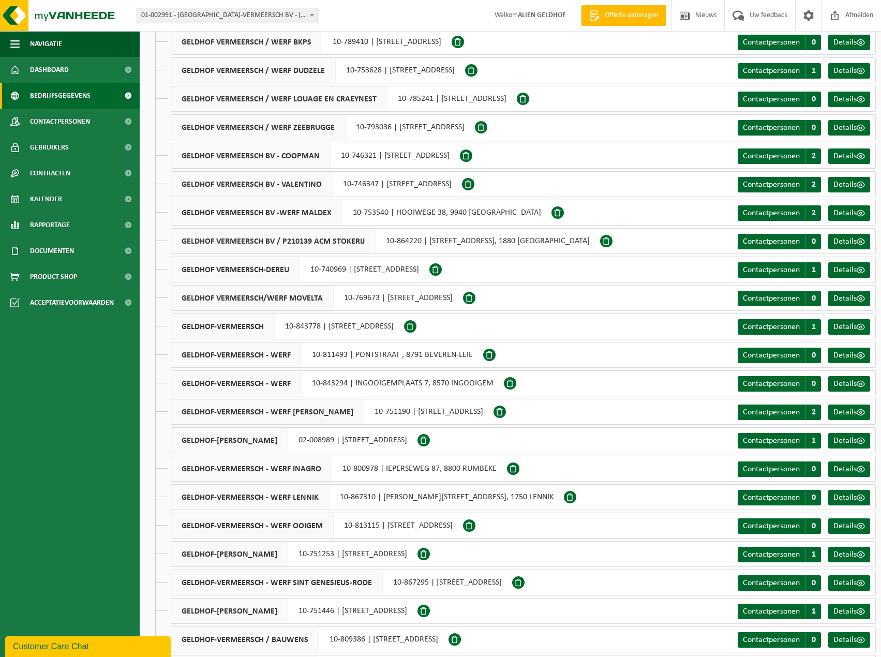
scroll to position [983, 0]
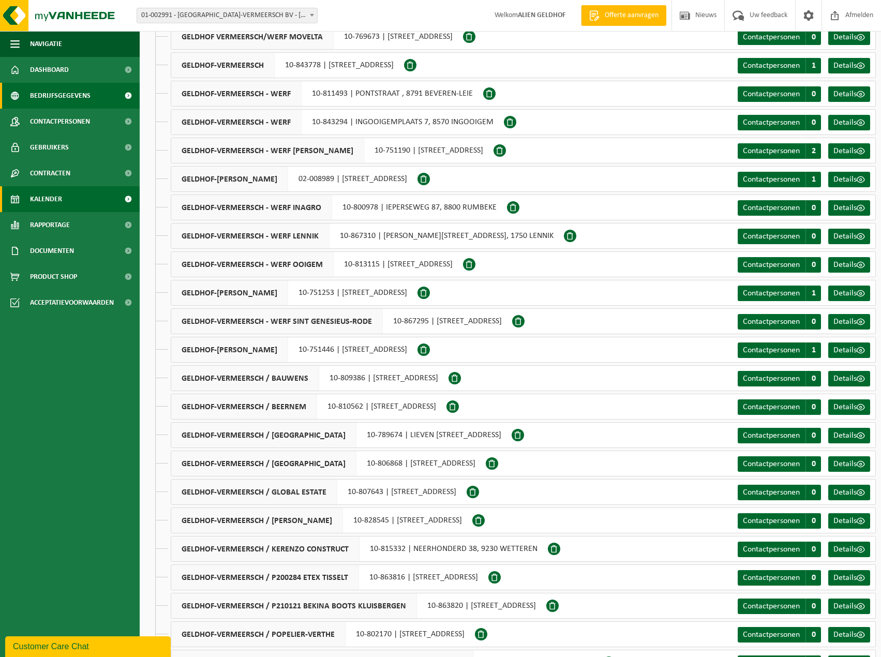
click at [58, 207] on span "Kalender" at bounding box center [46, 199] width 32 height 26
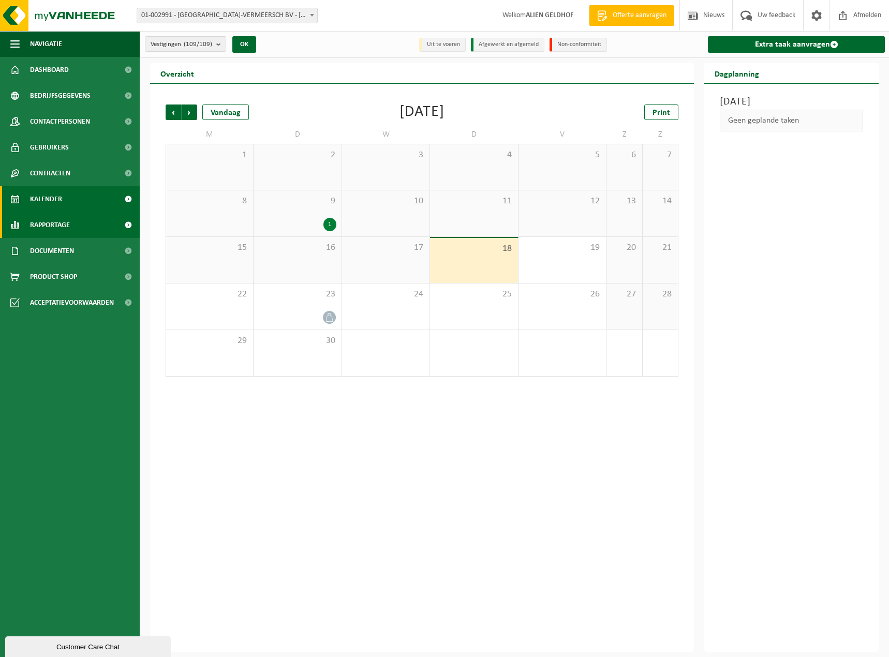
click at [66, 231] on span "Rapportage" at bounding box center [50, 225] width 40 height 26
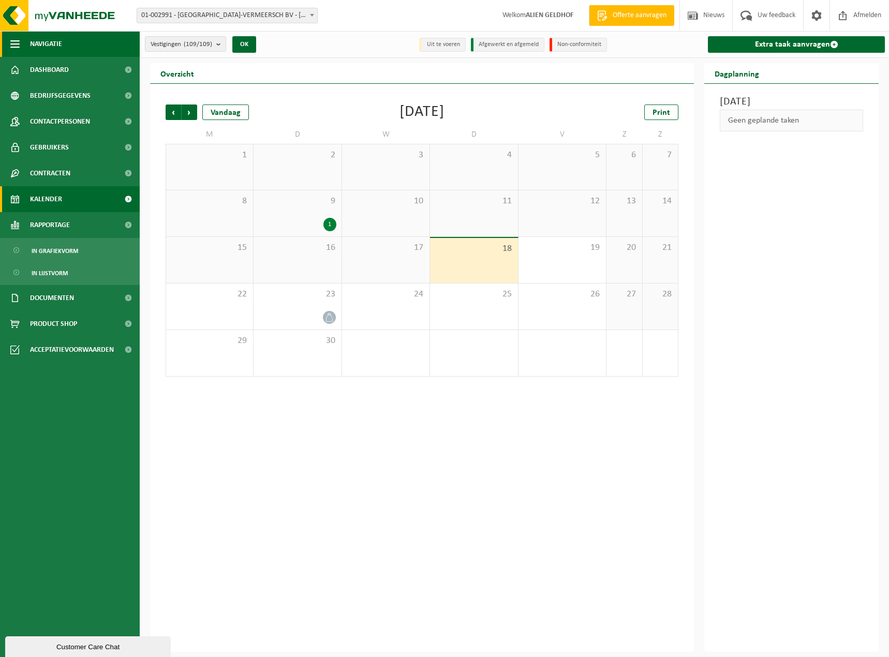
click at [43, 41] on span "Navigatie" at bounding box center [46, 44] width 32 height 26
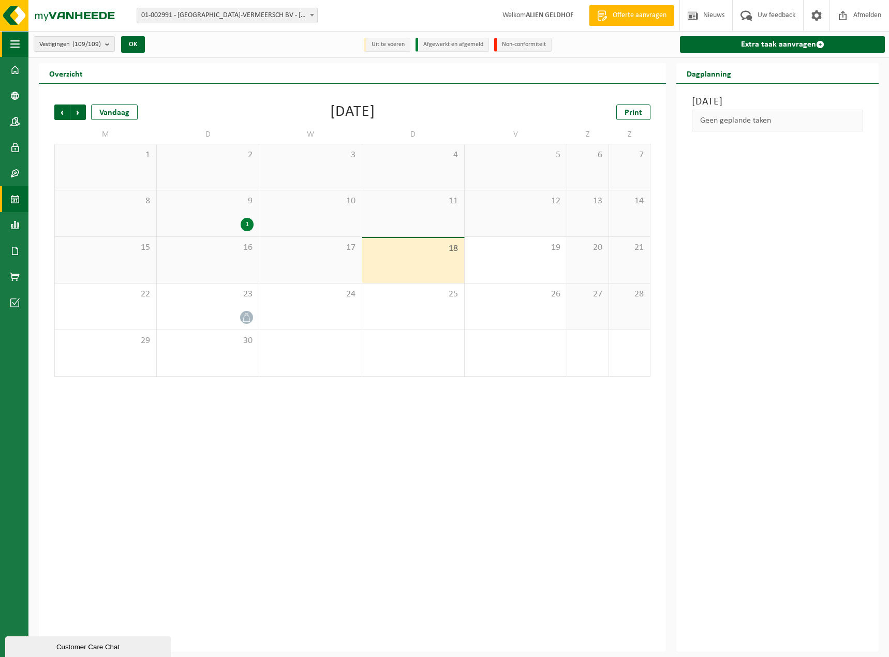
click at [25, 48] on button "Navigatie" at bounding box center [14, 44] width 28 height 26
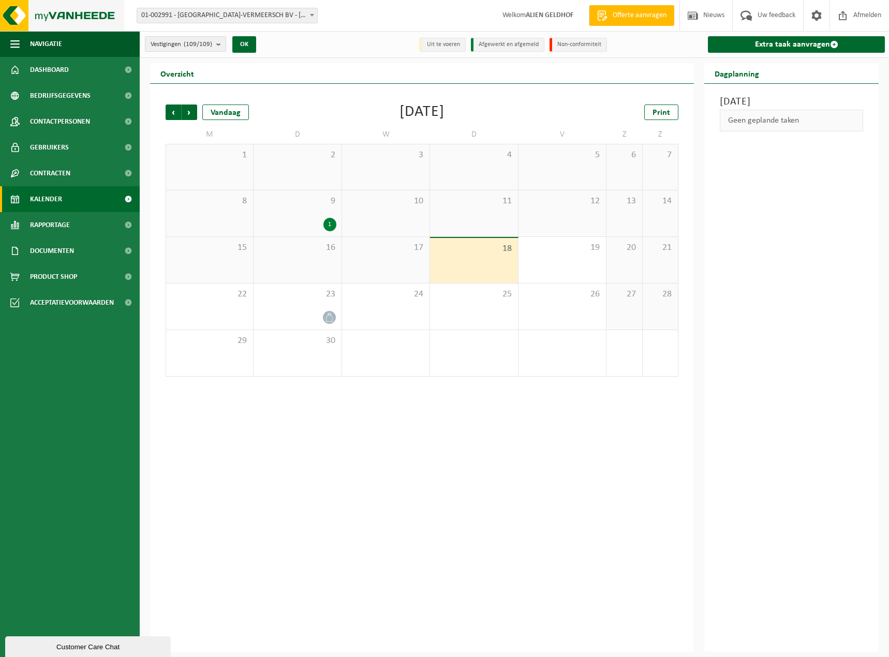
click at [70, 25] on img at bounding box center [62, 15] width 124 height 31
